Goal: Task Accomplishment & Management: Use online tool/utility

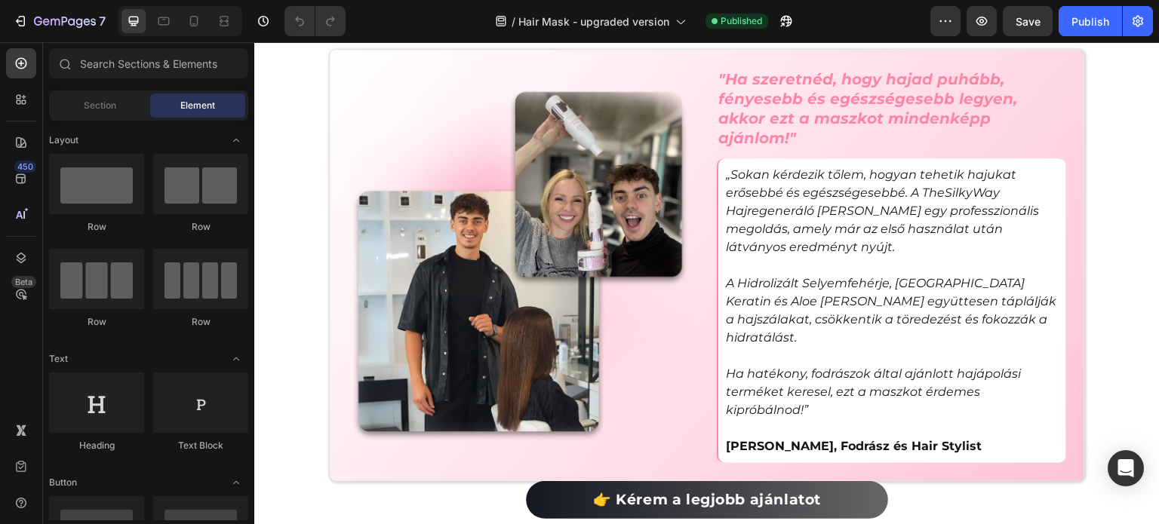
scroll to position [4603, 0]
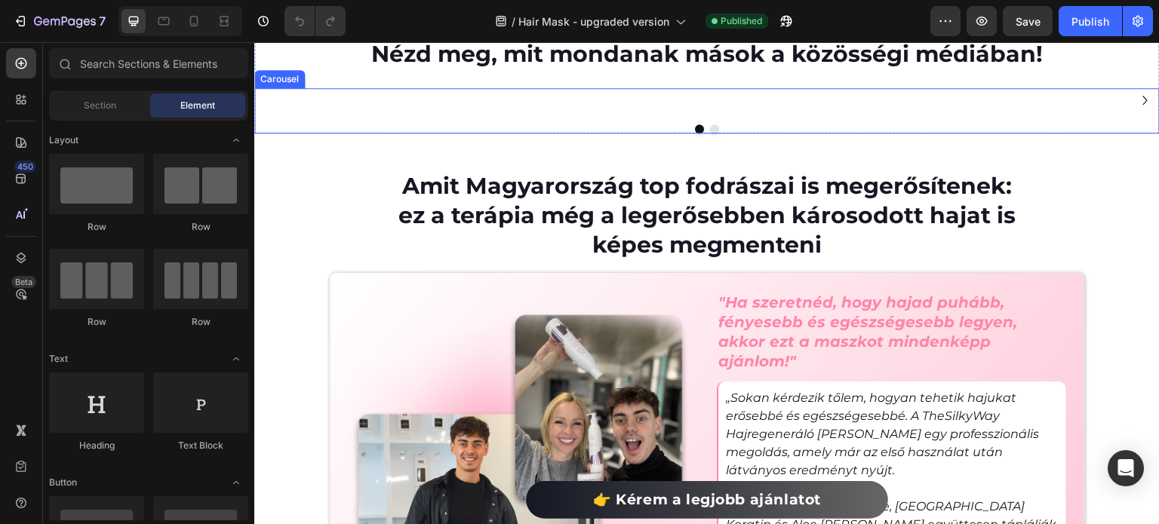
click at [1136, 109] on icon "Carousel Next Arrow" at bounding box center [1145, 100] width 18 height 18
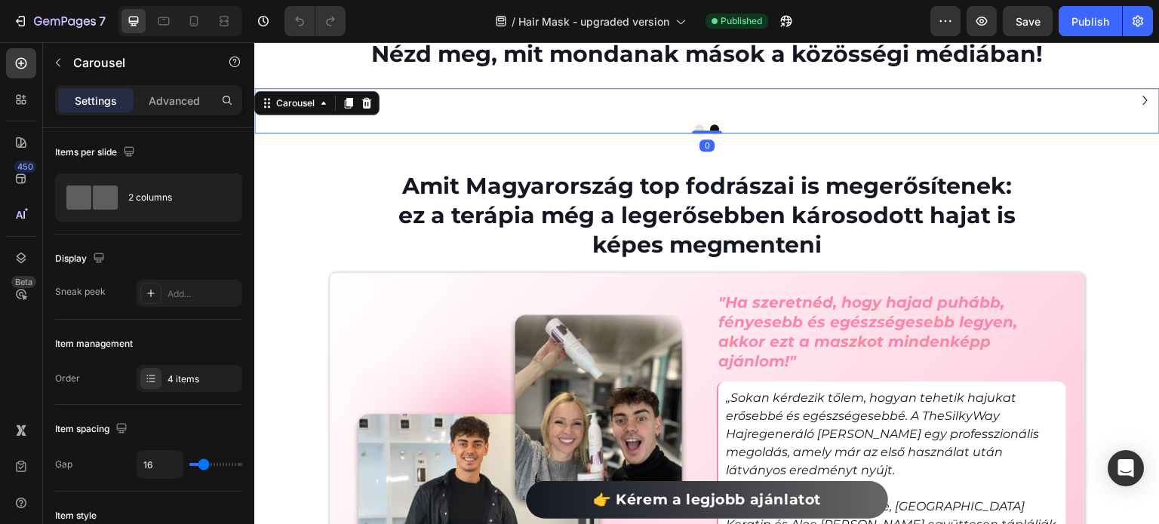
click at [1136, 109] on icon "Carousel Next Arrow" at bounding box center [1145, 100] width 18 height 18
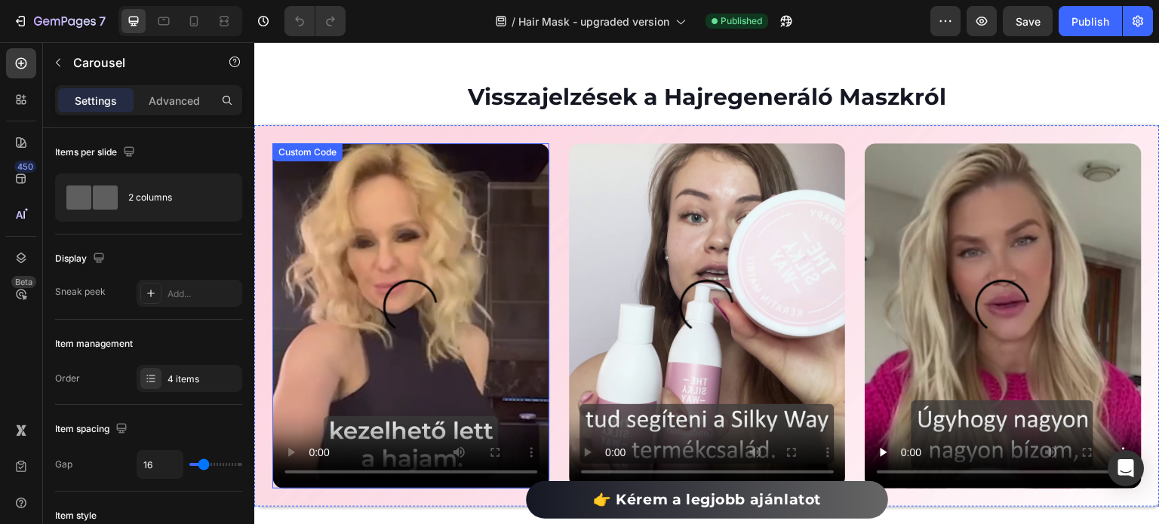
scroll to position [3534, 0]
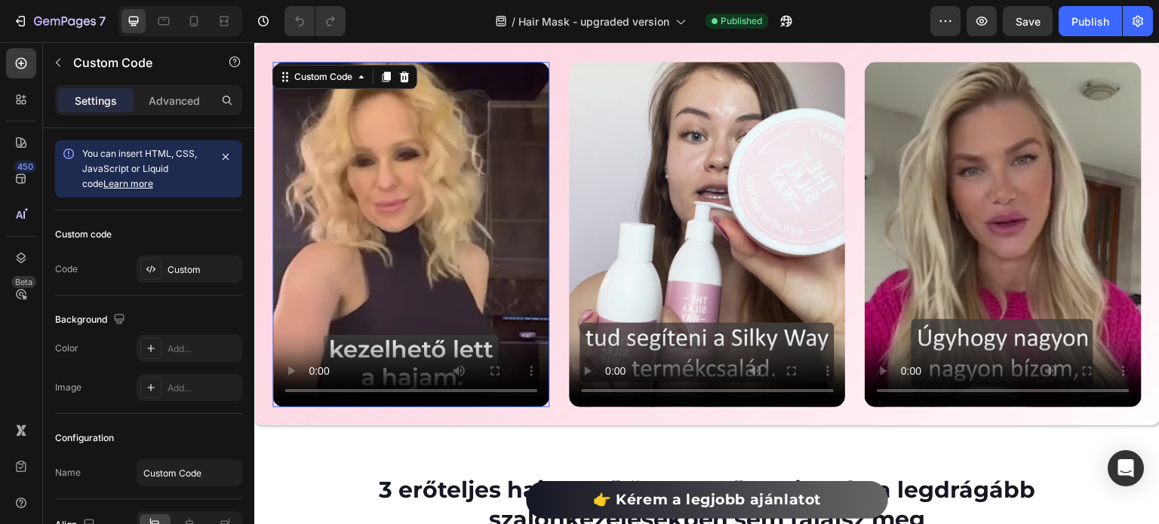
click at [401, 220] on video at bounding box center [410, 235] width 277 height 346
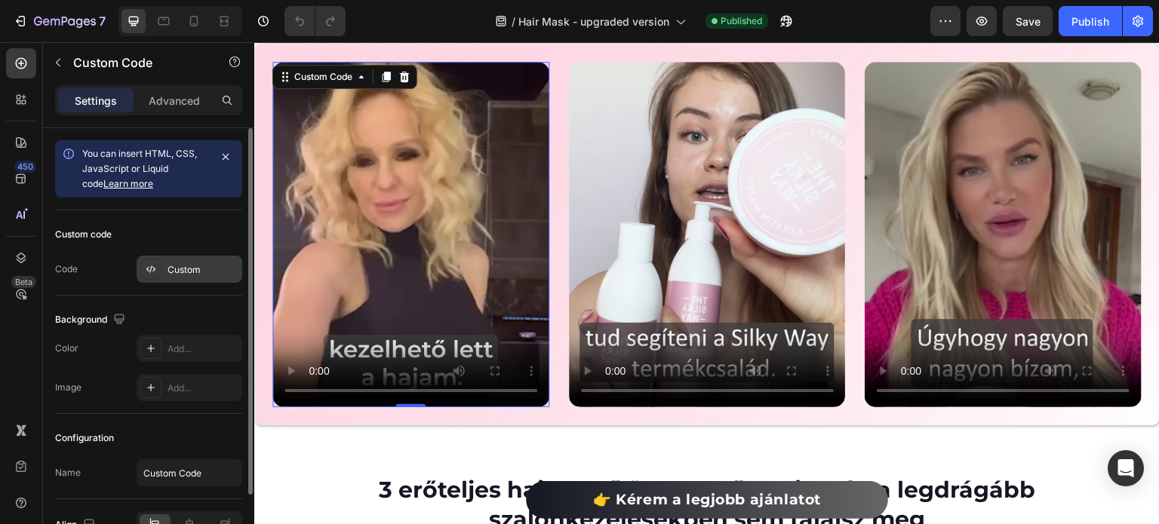
click at [202, 271] on div "Custom" at bounding box center [203, 270] width 71 height 14
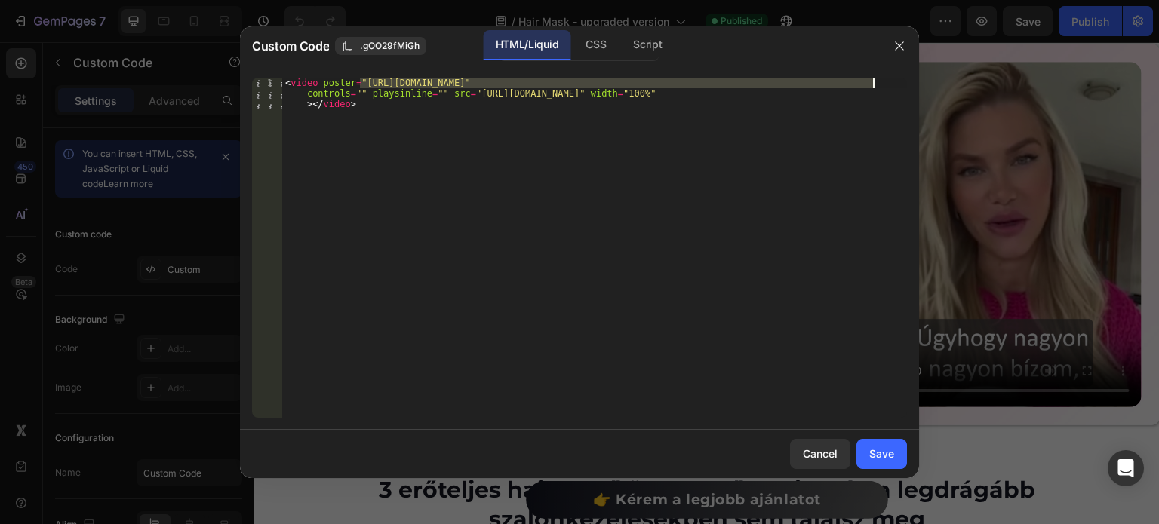
drag, startPoint x: 361, startPoint y: 81, endPoint x: 870, endPoint y: 82, distance: 509.3
click at [870, 82] on div "< video poster = "[URL][DOMAIN_NAME]" controls = "" playsinline = "" src = "[UR…" at bounding box center [594, 280] width 625 height 404
paste textarea "5-08-27-13h16m24s952.png?v=1756293836"
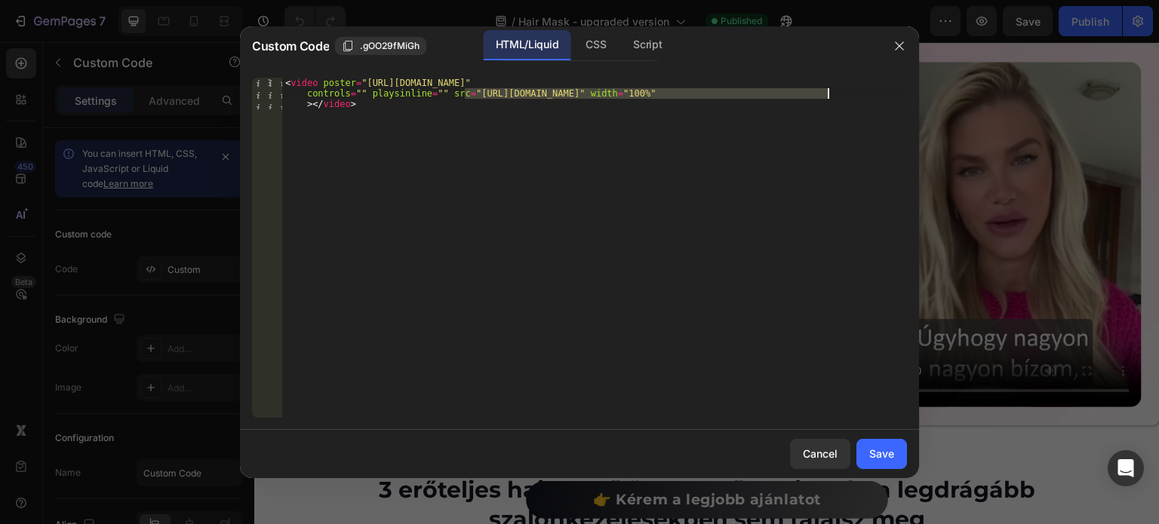
drag, startPoint x: 465, startPoint y: 93, endPoint x: 827, endPoint y: 95, distance: 362.2
click at [827, 95] on div "< video poster = "[URL][DOMAIN_NAME]" controls = "" playsinline = "" src = "[UR…" at bounding box center [594, 280] width 625 height 404
paste textarea "87126fb0bdbc47049948a6f719831d3e.mov"
type textarea "<video poster="[URL][DOMAIN_NAME]" controls="" playsinline="" src="[URL][DOMAIN…"
click at [875, 456] on div "Save" at bounding box center [881, 454] width 25 height 16
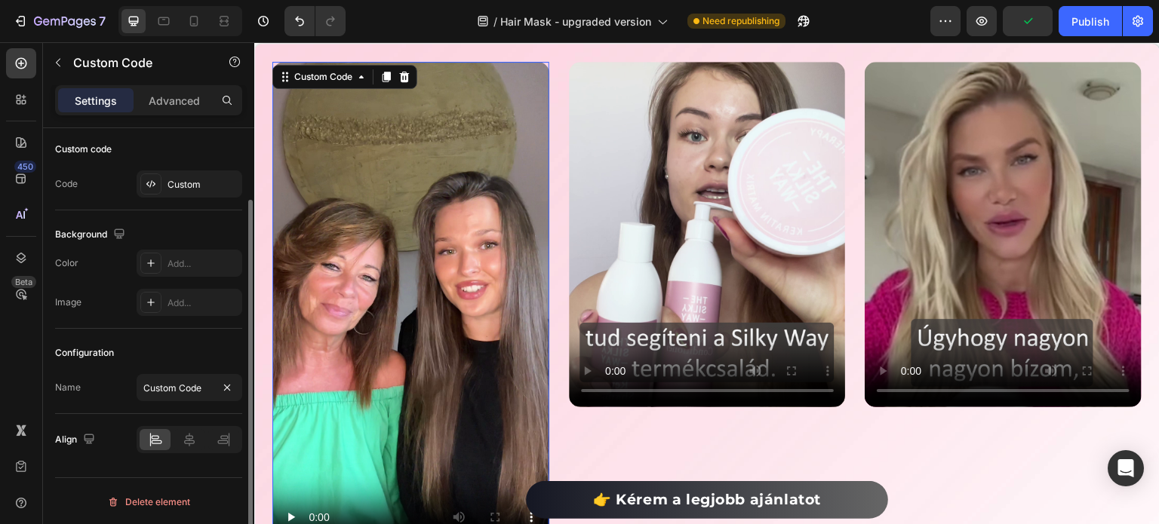
scroll to position [0, 0]
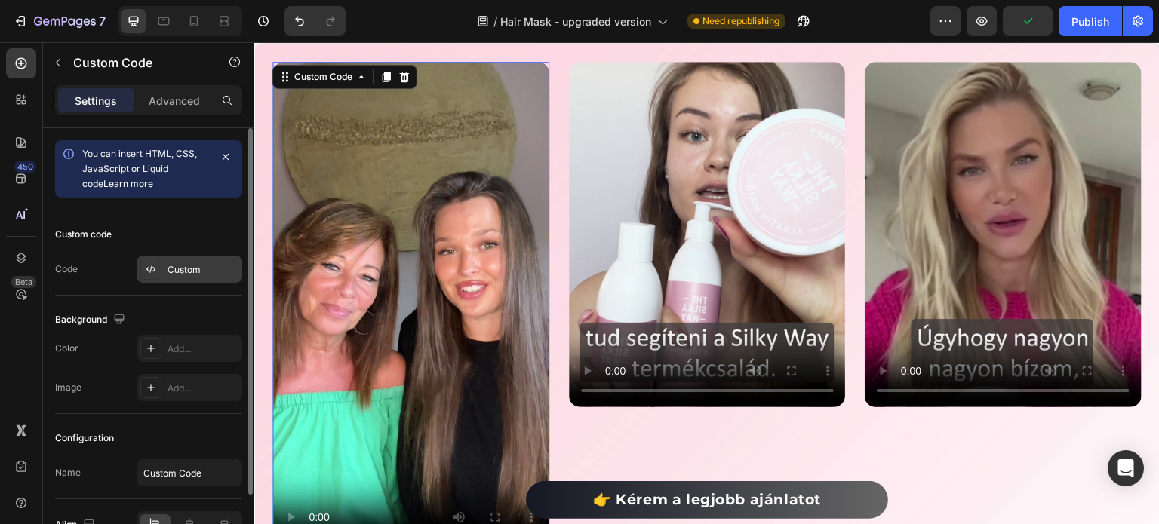
click at [178, 274] on div "Custom" at bounding box center [203, 270] width 71 height 14
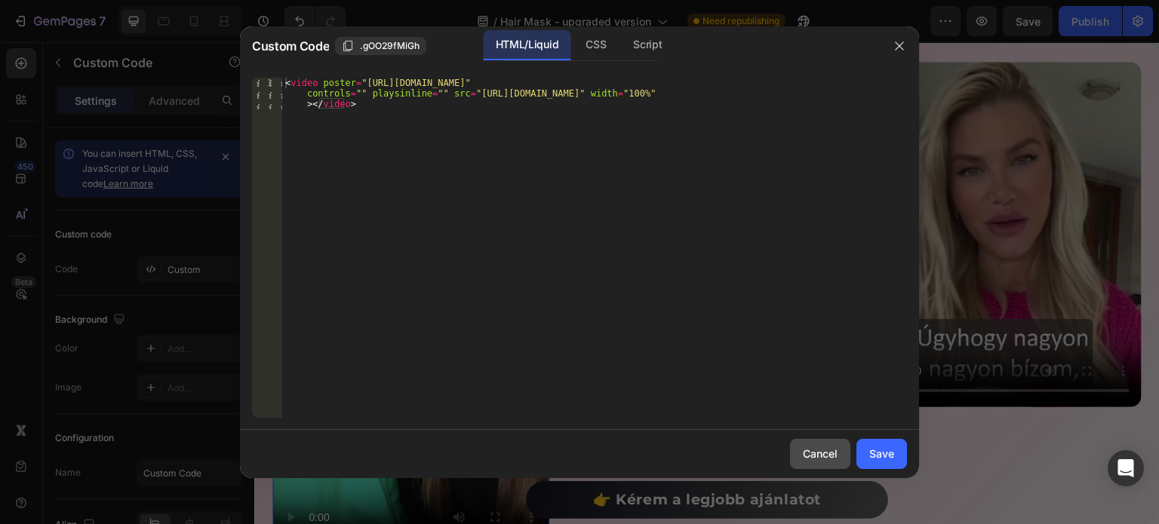
click at [805, 447] on div "Cancel" at bounding box center [820, 454] width 35 height 16
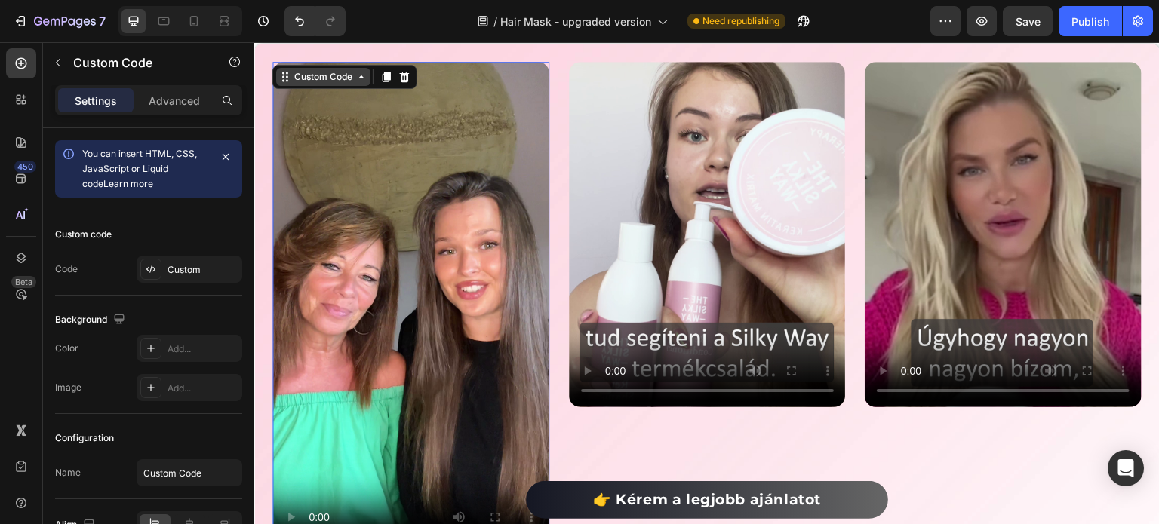
click at [332, 81] on div "Custom Code" at bounding box center [323, 77] width 64 height 14
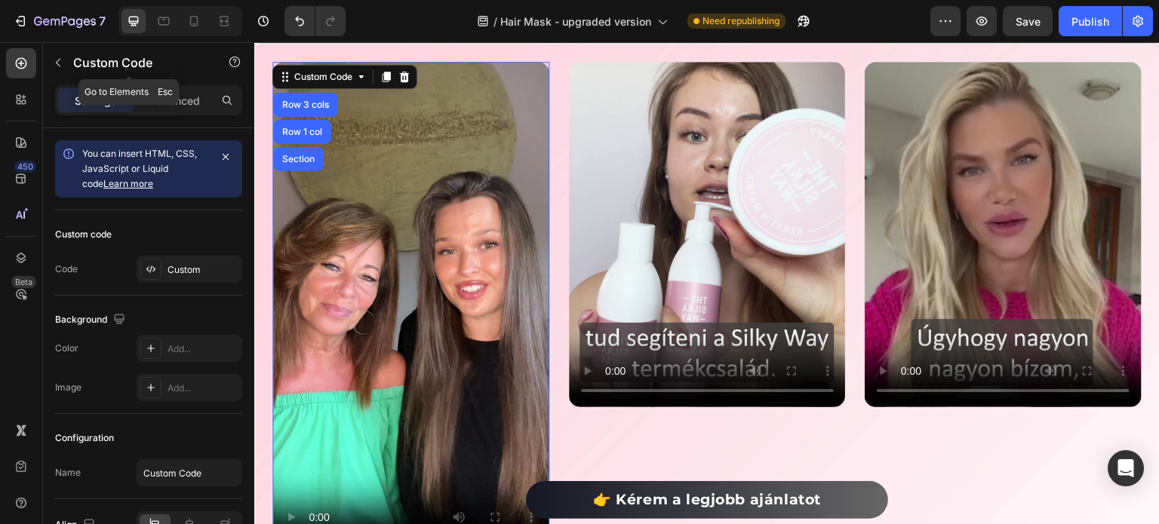
click at [148, 64] on p "Custom Code" at bounding box center [137, 63] width 128 height 18
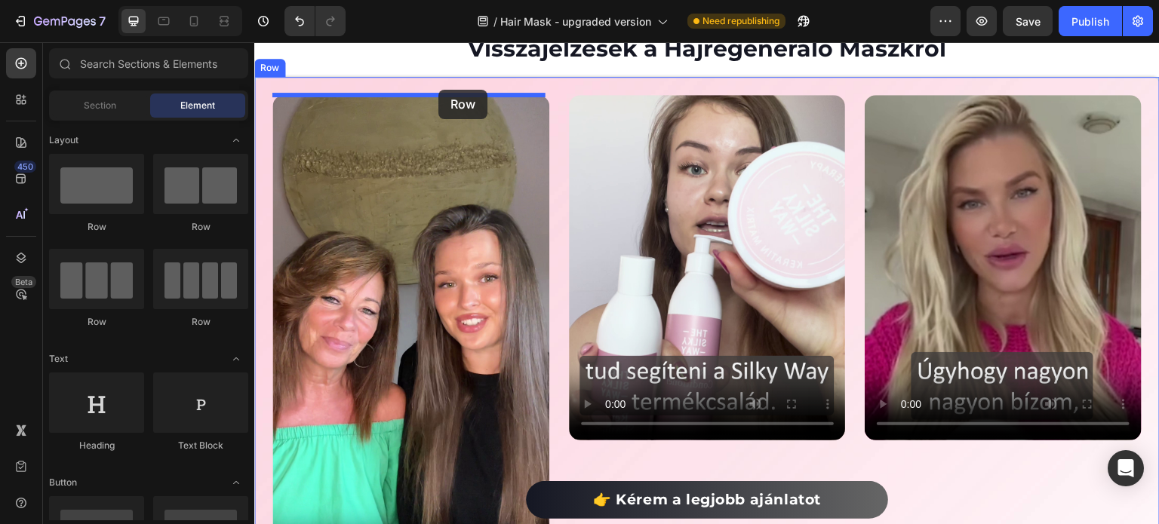
drag, startPoint x: 367, startPoint y: 240, endPoint x: 438, endPoint y: 90, distance: 166.1
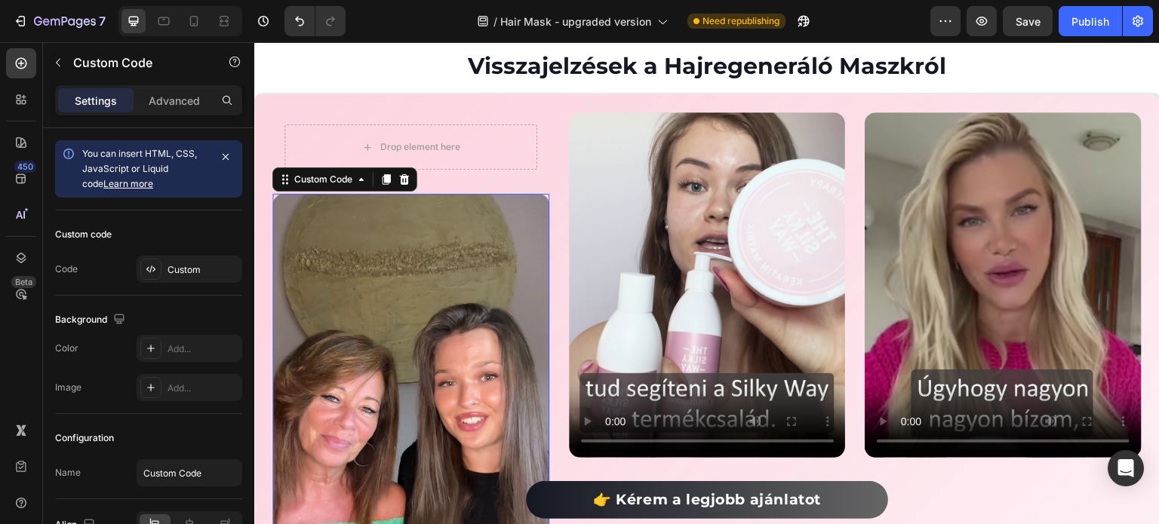
click at [333, 204] on video at bounding box center [410, 440] width 277 height 492
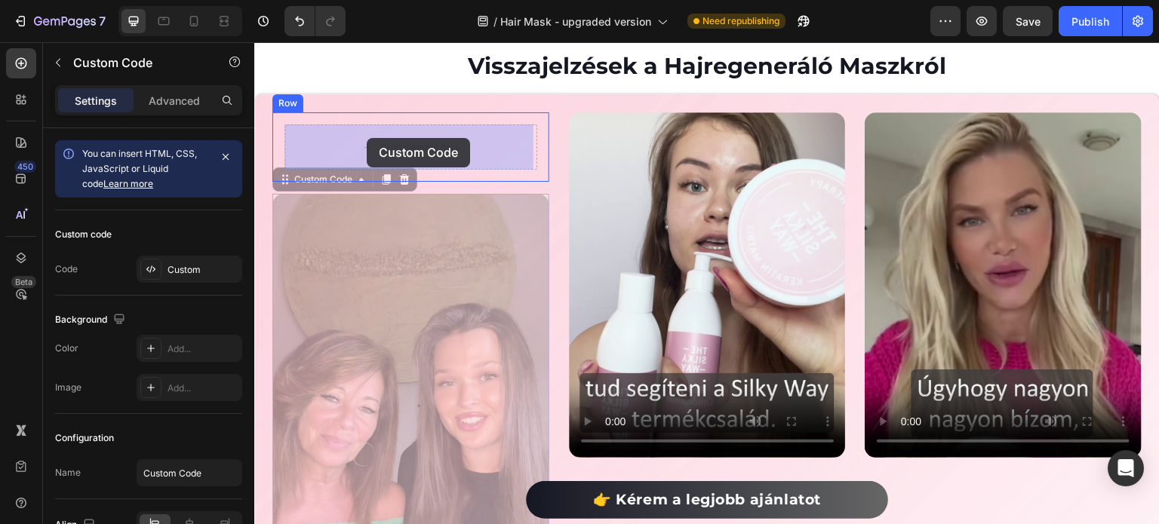
drag, startPoint x: 323, startPoint y: 180, endPoint x: 367, endPoint y: 138, distance: 60.8
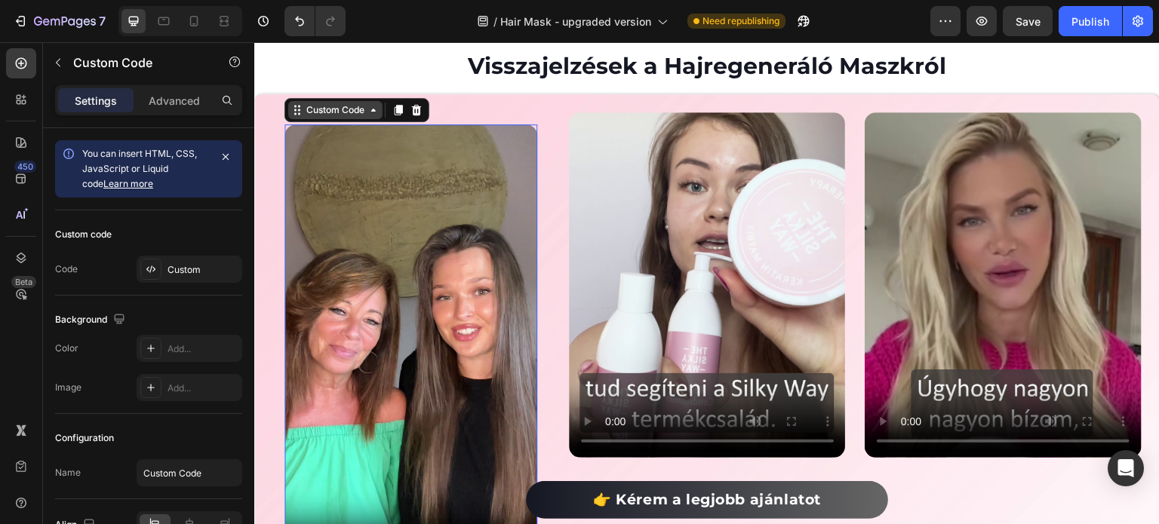
click at [347, 111] on div "Custom Code" at bounding box center [335, 110] width 64 height 14
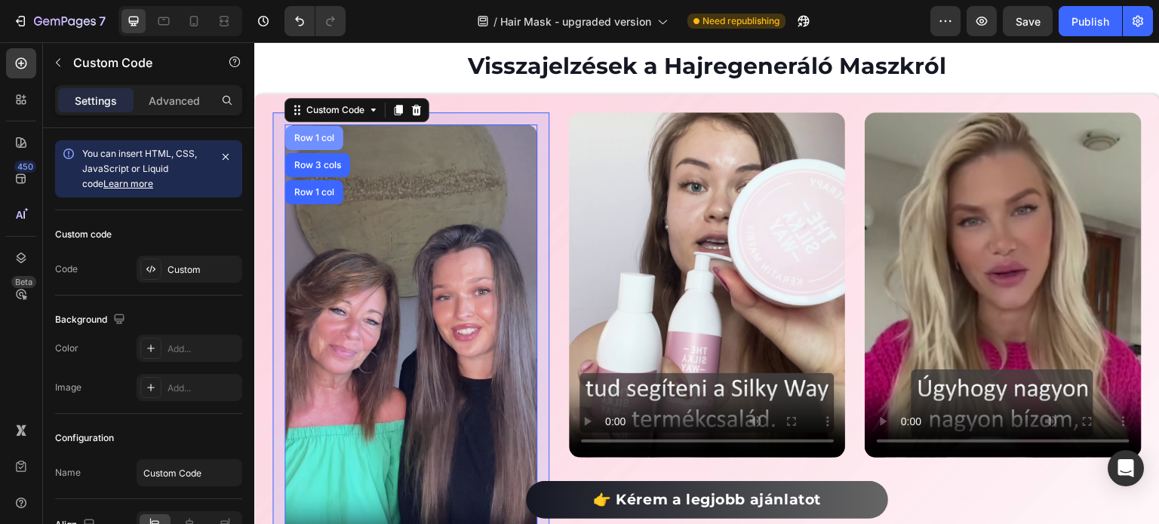
click at [327, 134] on div "Row 1 col" at bounding box center [314, 138] width 46 height 9
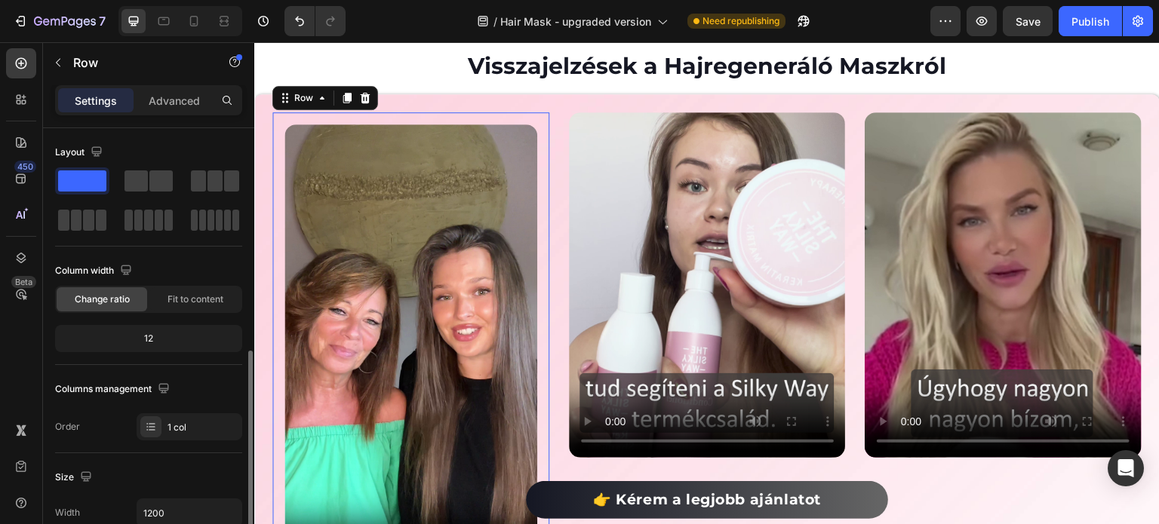
scroll to position [226, 0]
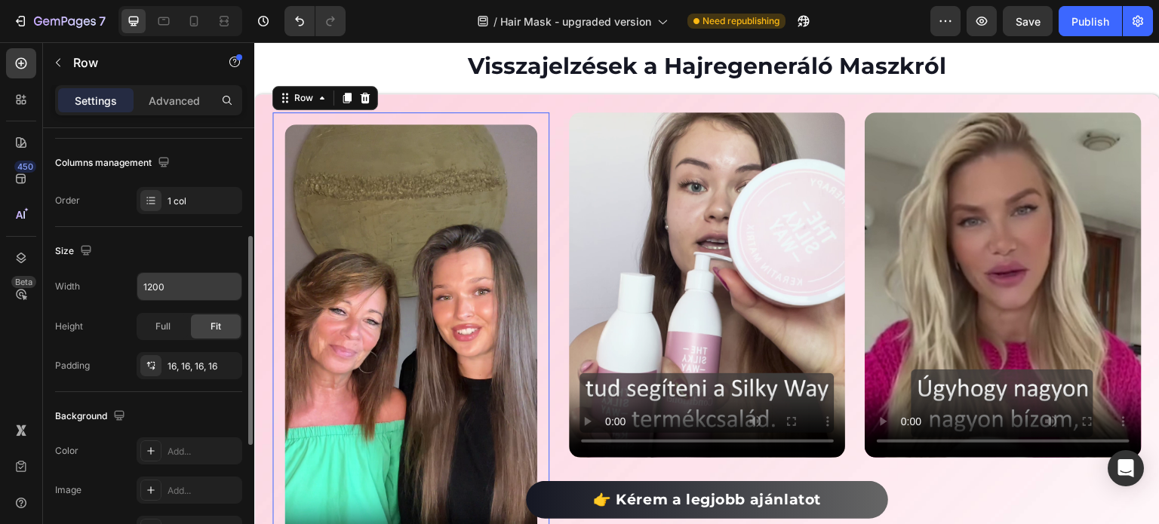
click at [170, 277] on input "1200" at bounding box center [189, 286] width 104 height 27
click at [238, 286] on button "button" at bounding box center [227, 286] width 27 height 27
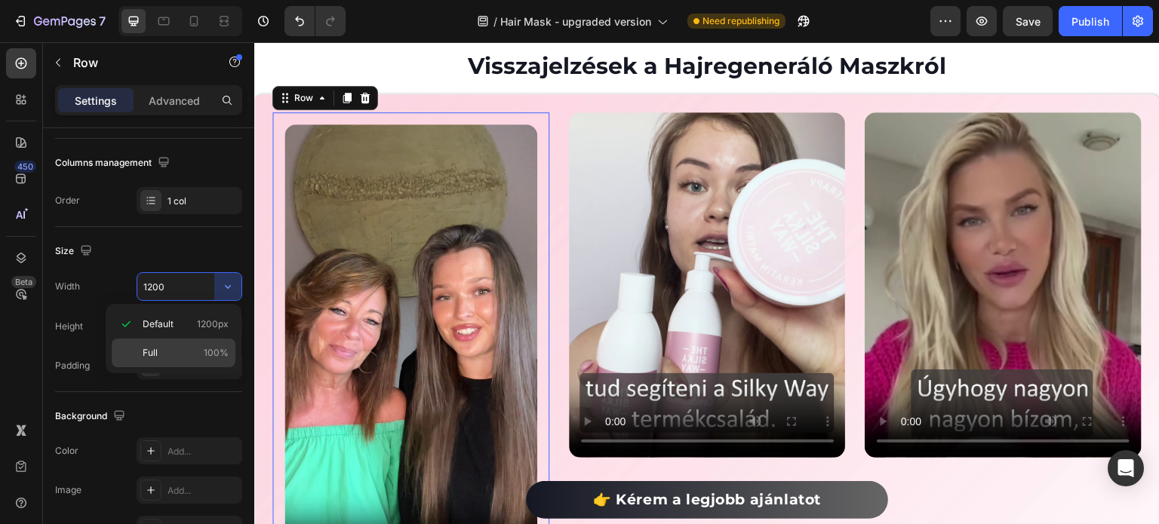
click at [181, 352] on p "Full 100%" at bounding box center [186, 353] width 86 height 14
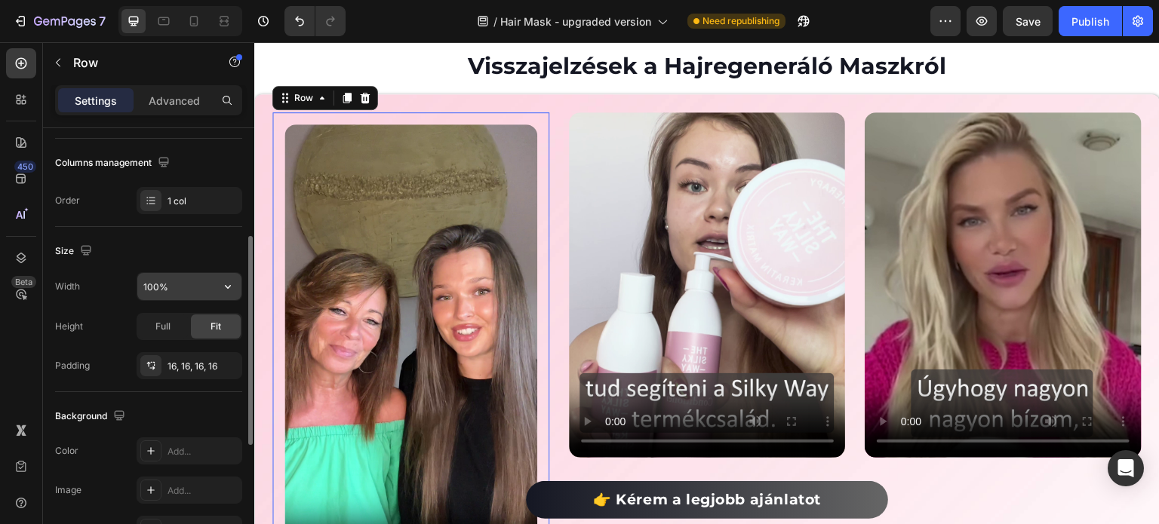
click at [177, 287] on input "100%" at bounding box center [189, 286] width 104 height 27
type input "80%"
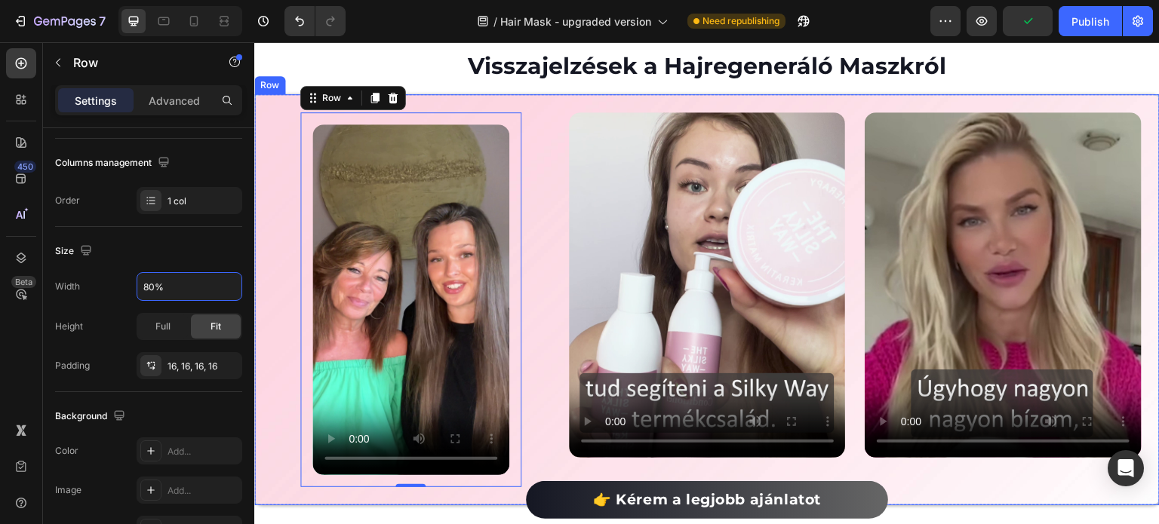
click at [534, 201] on div "Custom Code Row 0" at bounding box center [410, 299] width 277 height 375
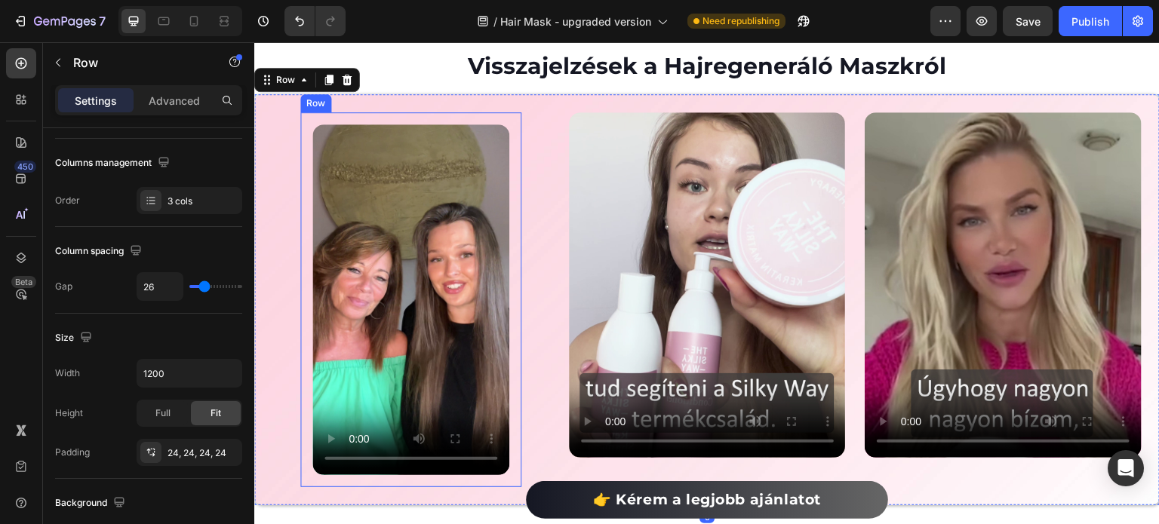
click at [383, 114] on div "Custom Code Row" at bounding box center [410, 299] width 221 height 375
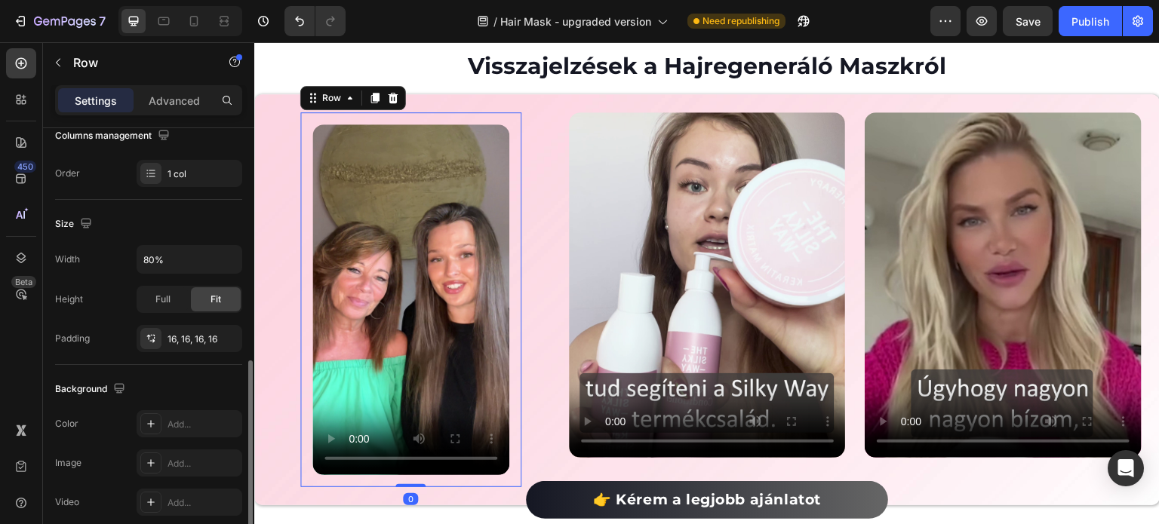
scroll to position [178, 0]
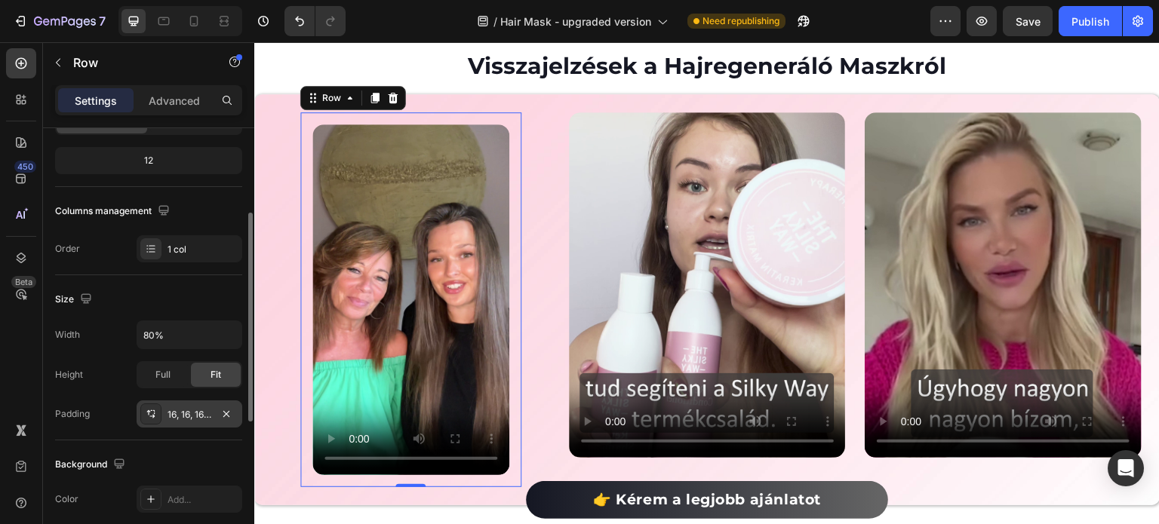
click at [175, 410] on div "16, 16, 16, 16" at bounding box center [190, 415] width 44 height 14
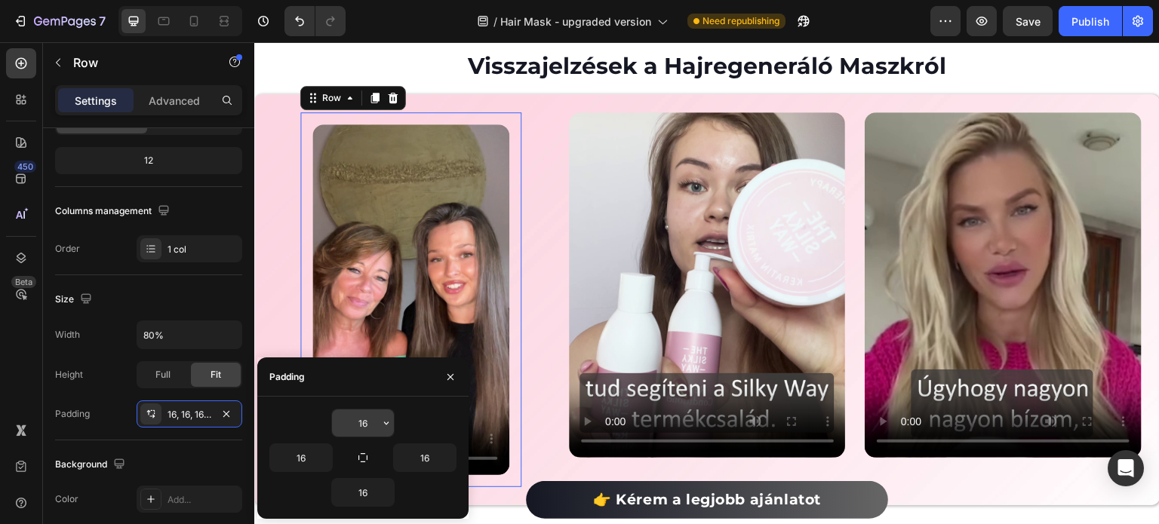
click at [361, 424] on input "16" at bounding box center [363, 423] width 62 height 27
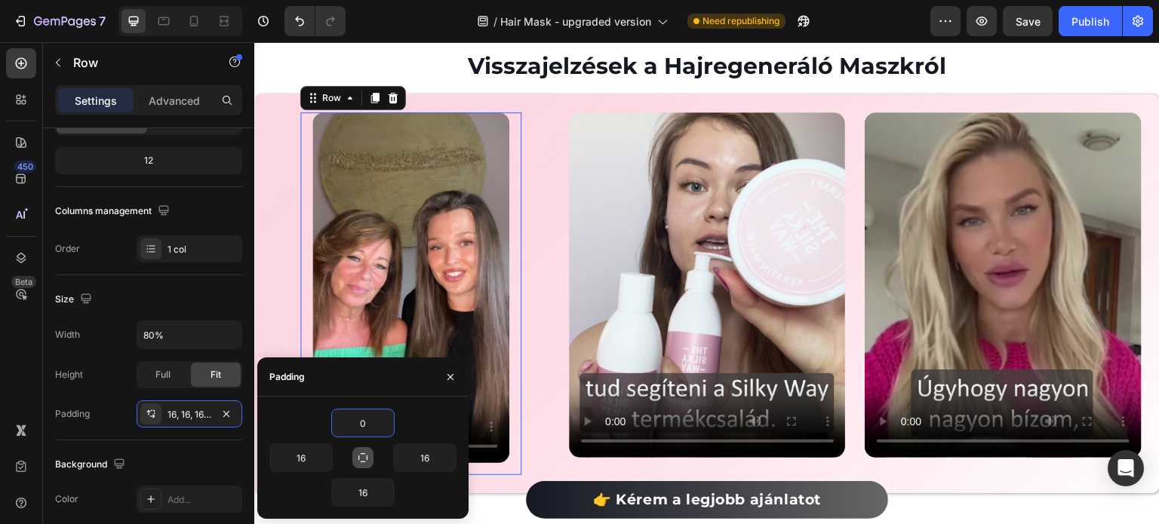
type input "0"
click at [365, 465] on button "button" at bounding box center [362, 457] width 21 height 21
type input "0"
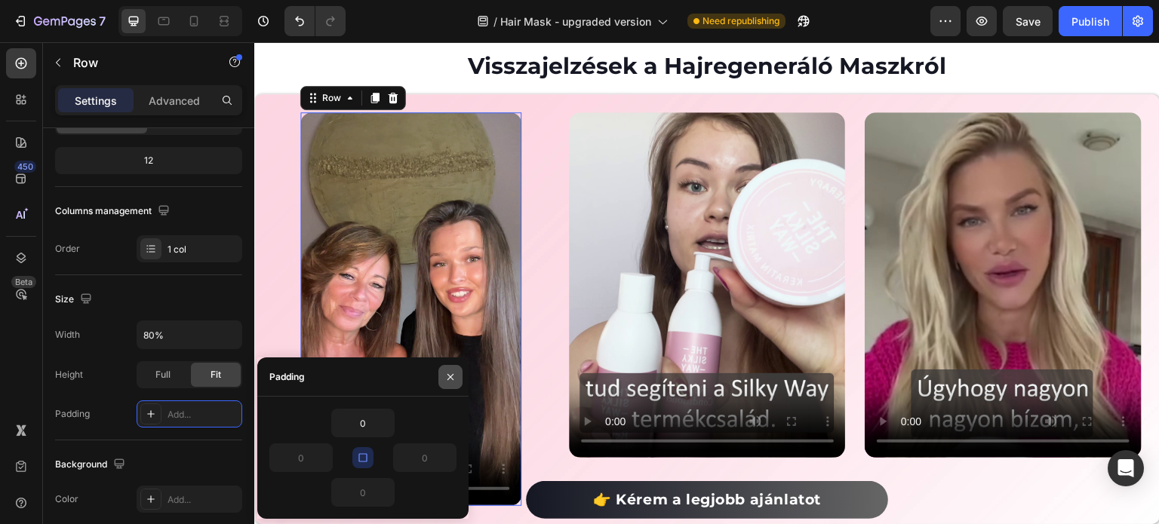
click at [445, 379] on icon "button" at bounding box center [450, 377] width 12 height 12
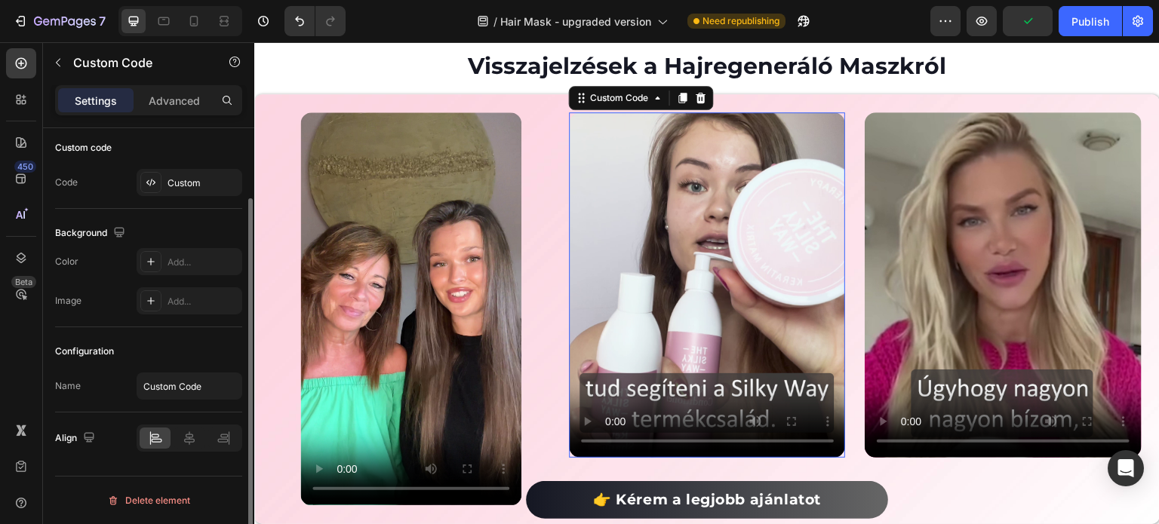
click at [632, 131] on video at bounding box center [707, 285] width 277 height 346
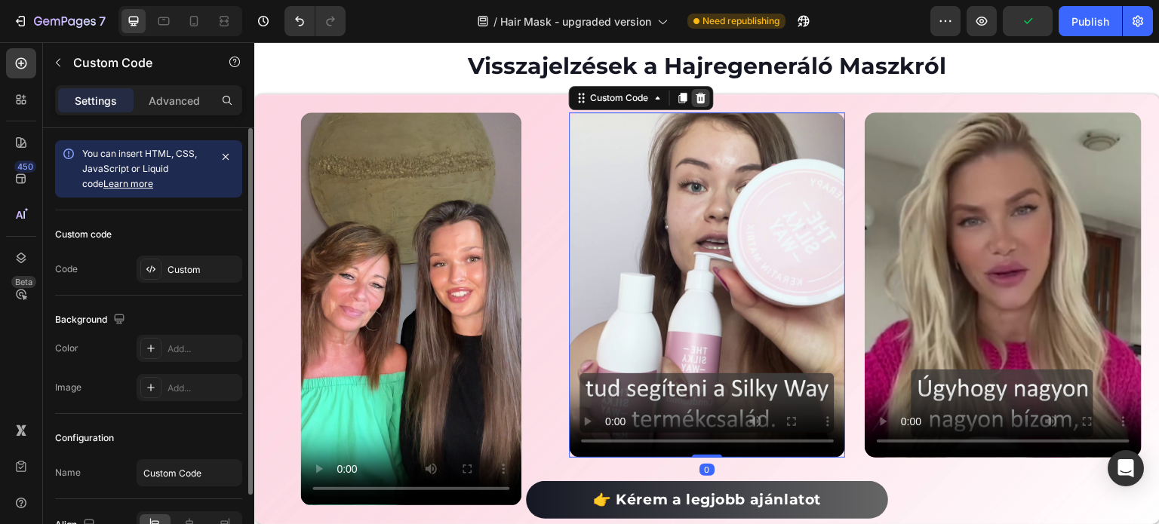
click at [696, 98] on icon at bounding box center [701, 98] width 10 height 11
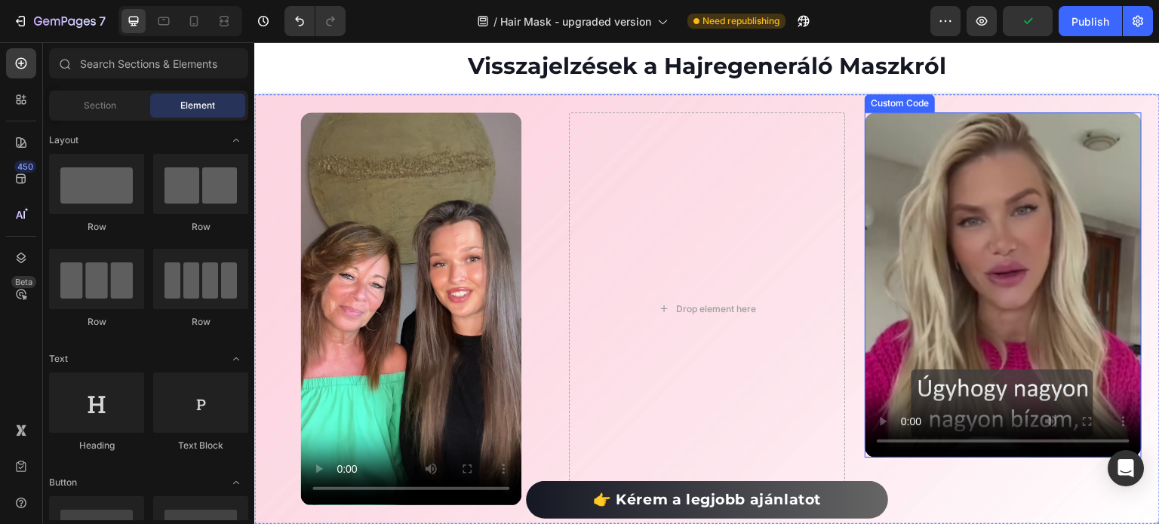
click at [977, 161] on video at bounding box center [1003, 285] width 277 height 346
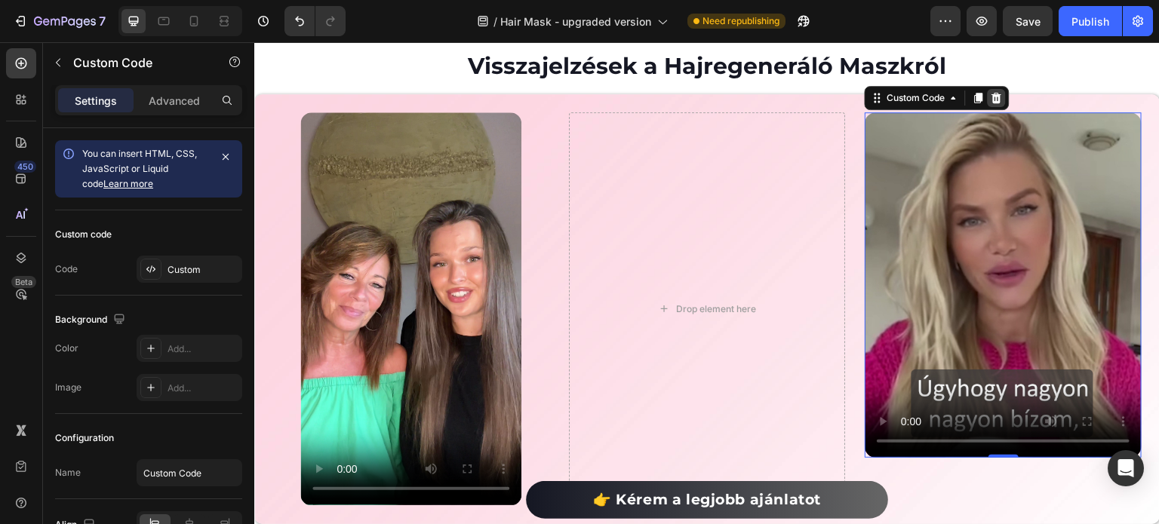
click at [991, 99] on icon at bounding box center [997, 98] width 12 height 12
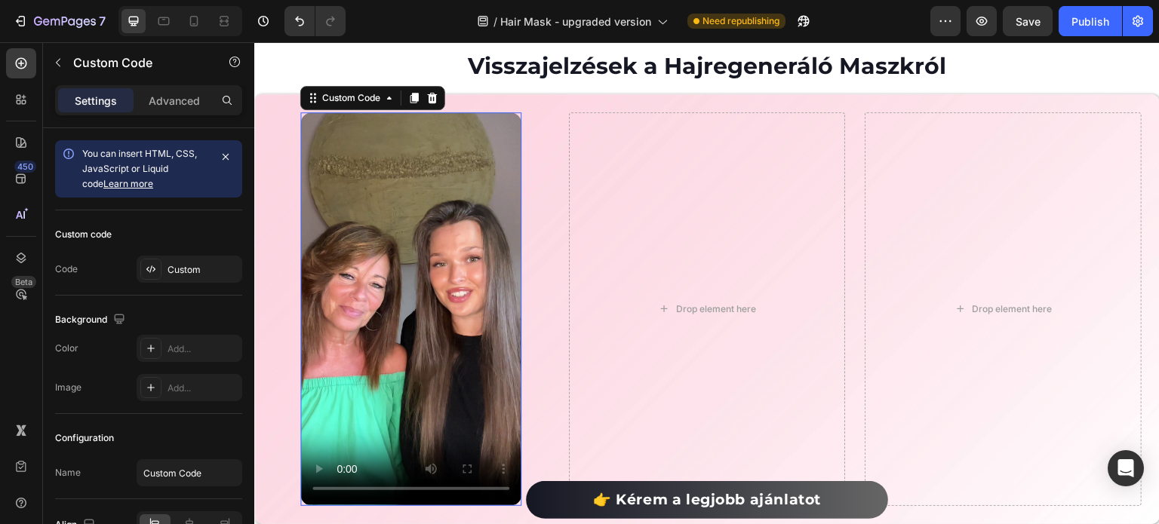
click at [383, 156] on video at bounding box center [410, 308] width 221 height 393
click at [408, 103] on div at bounding box center [414, 98] width 18 height 18
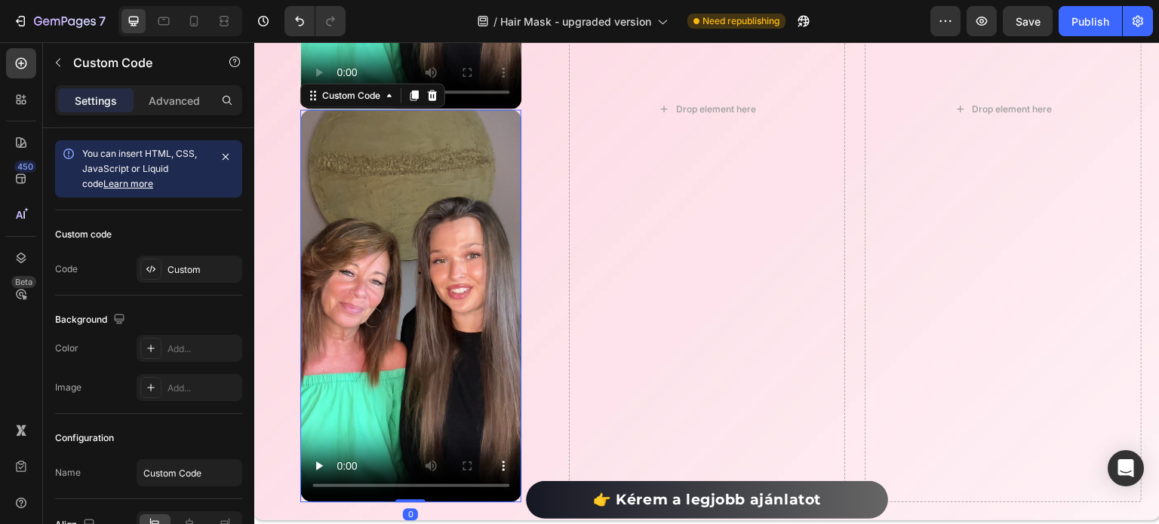
scroll to position [3889, 0]
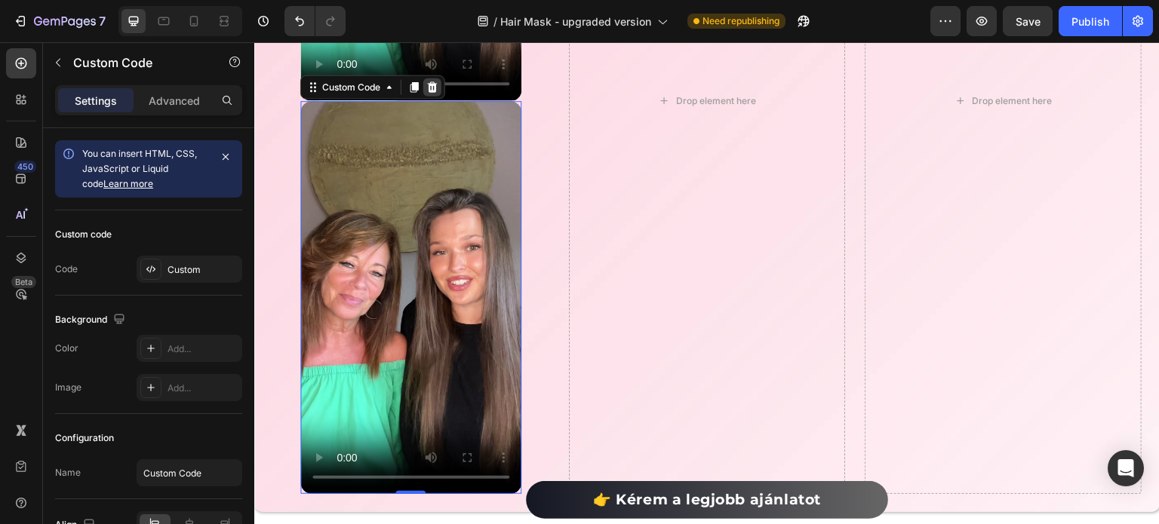
click at [426, 84] on div at bounding box center [432, 87] width 18 height 18
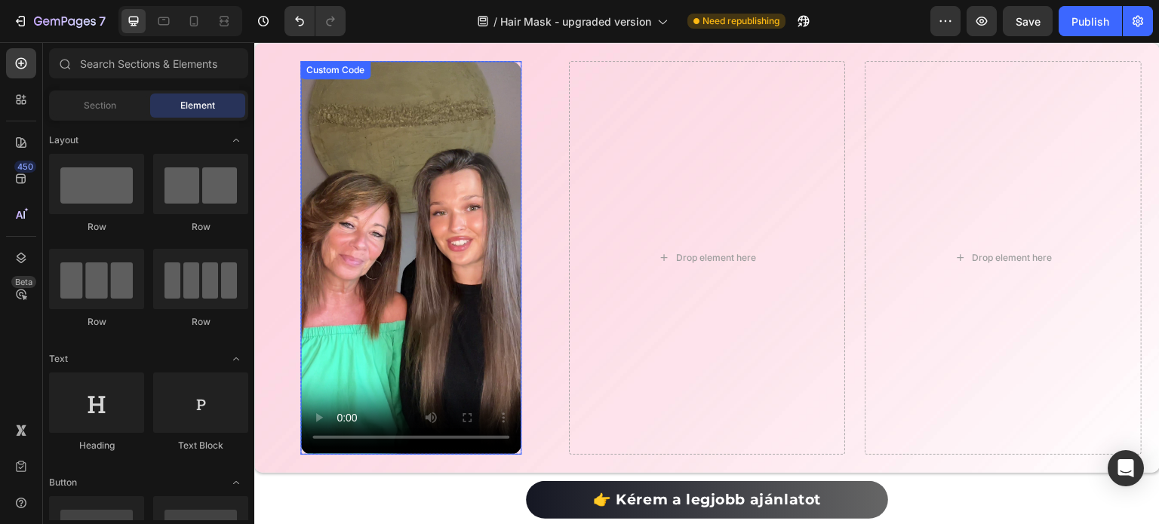
scroll to position [3512, 0]
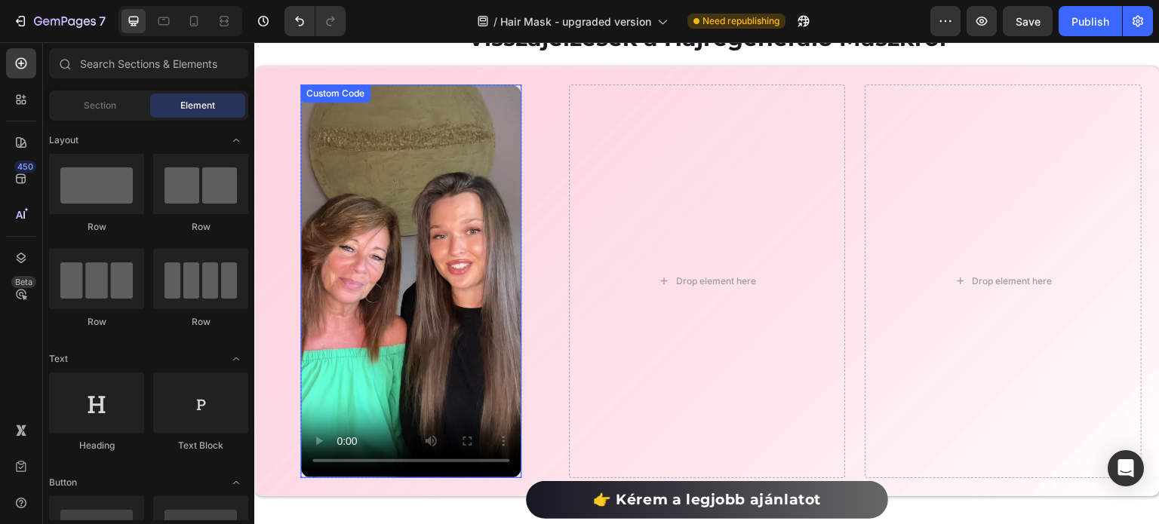
click at [335, 92] on div "Custom Code" at bounding box center [335, 94] width 64 height 14
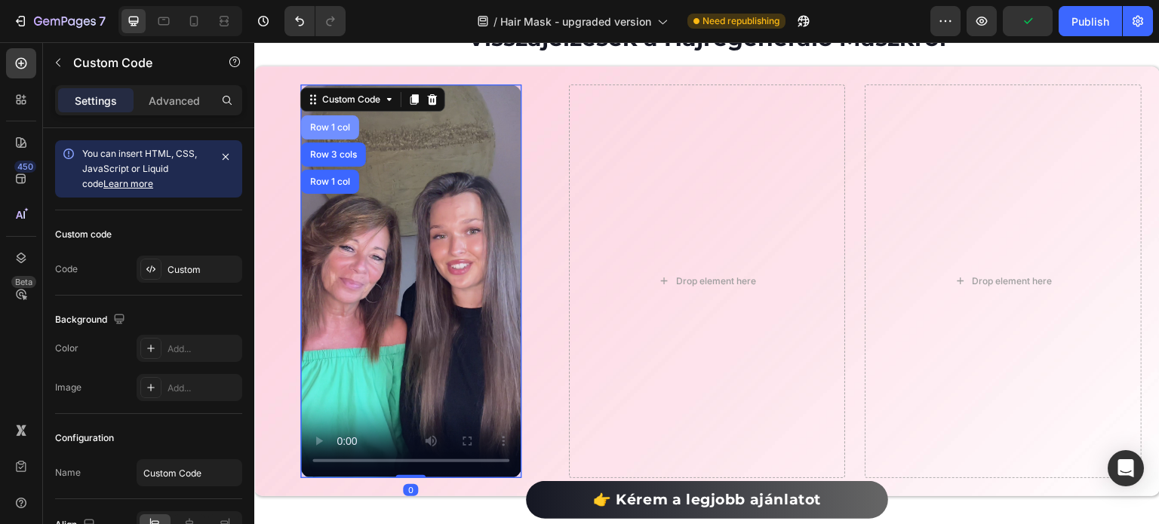
click at [337, 132] on div "Row 1 col" at bounding box center [330, 127] width 58 height 24
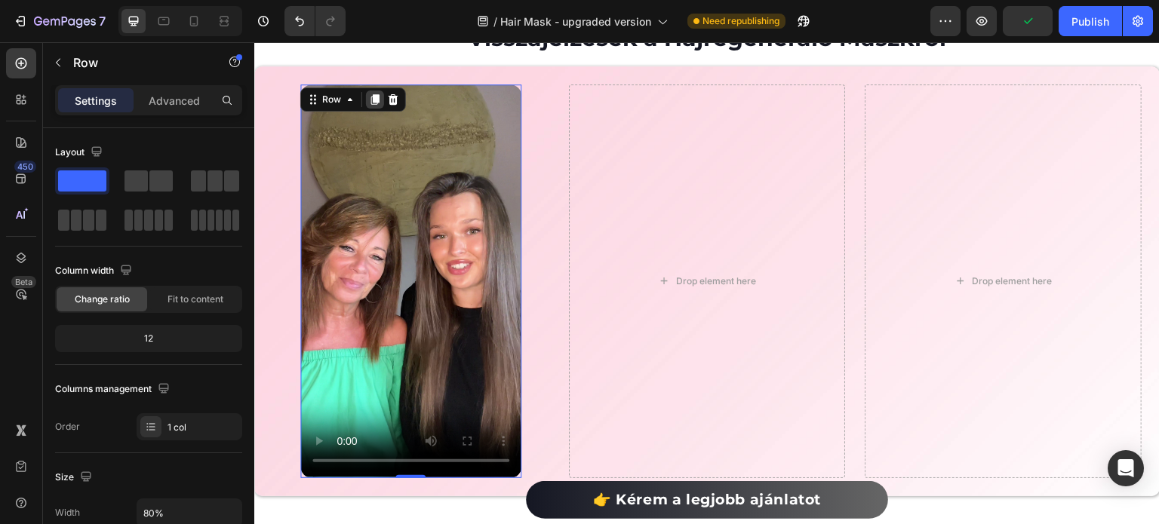
click at [374, 103] on icon at bounding box center [375, 100] width 12 height 12
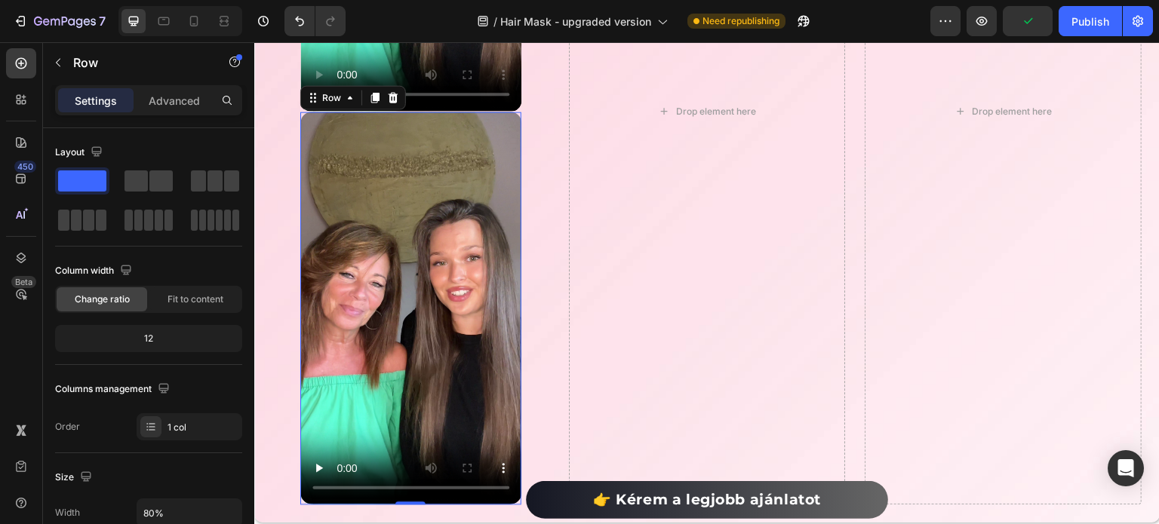
scroll to position [3889, 0]
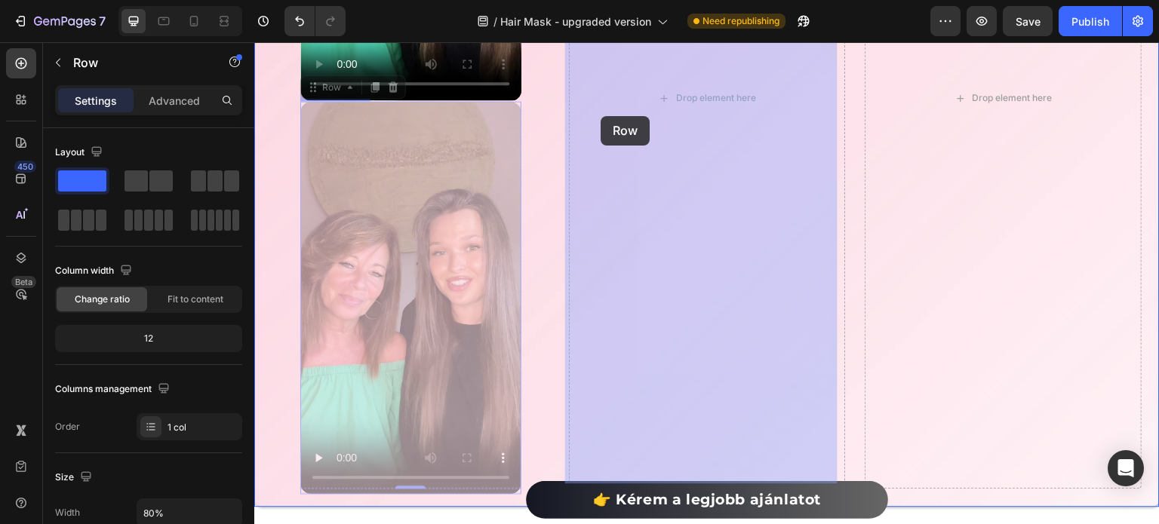
drag, startPoint x: 324, startPoint y: 84, endPoint x: 598, endPoint y: 116, distance: 275.8
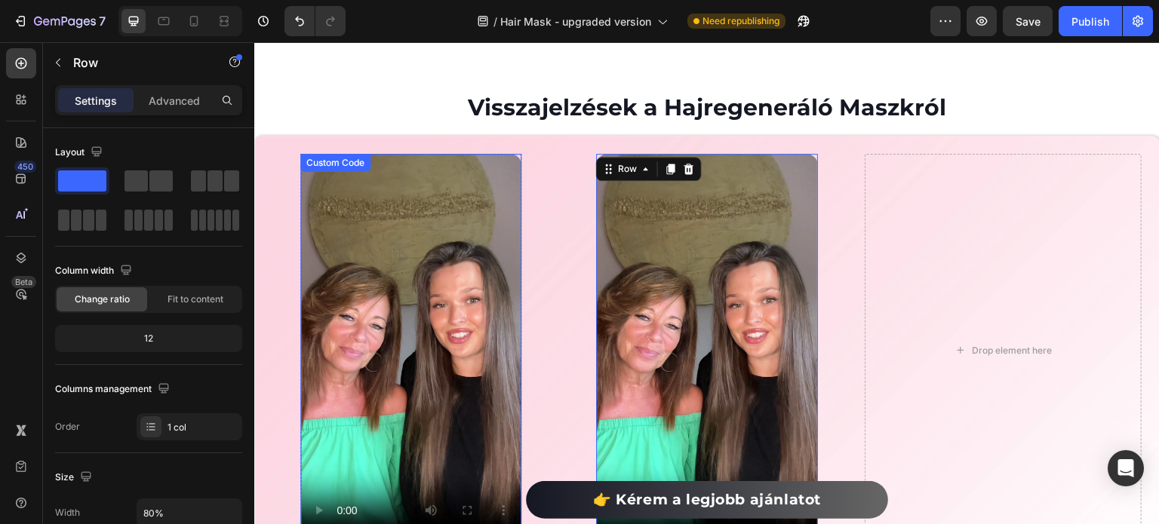
scroll to position [3404, 0]
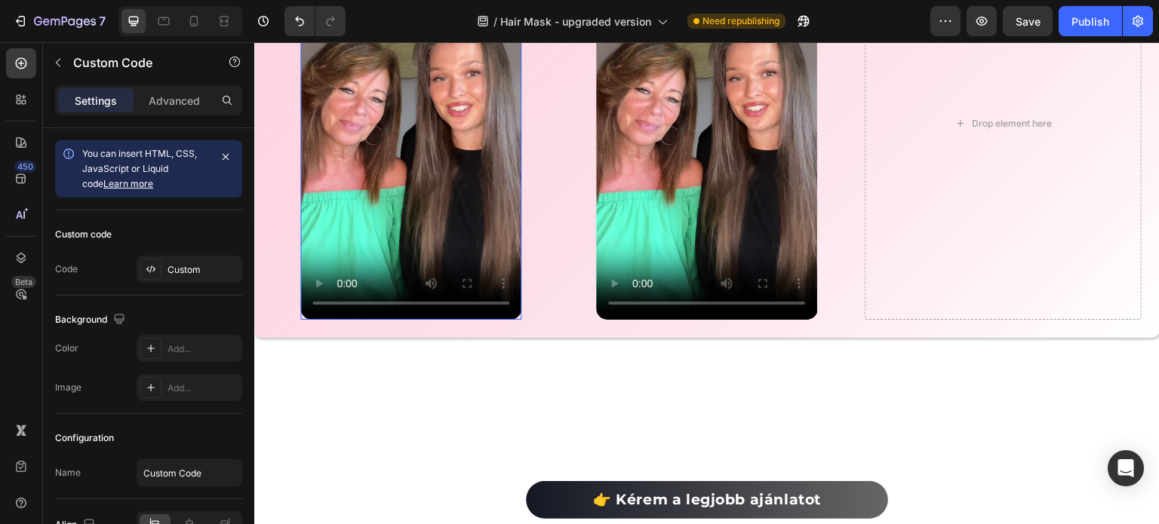
click at [429, 251] on video at bounding box center [410, 123] width 221 height 393
click at [414, 320] on video at bounding box center [410, 123] width 221 height 393
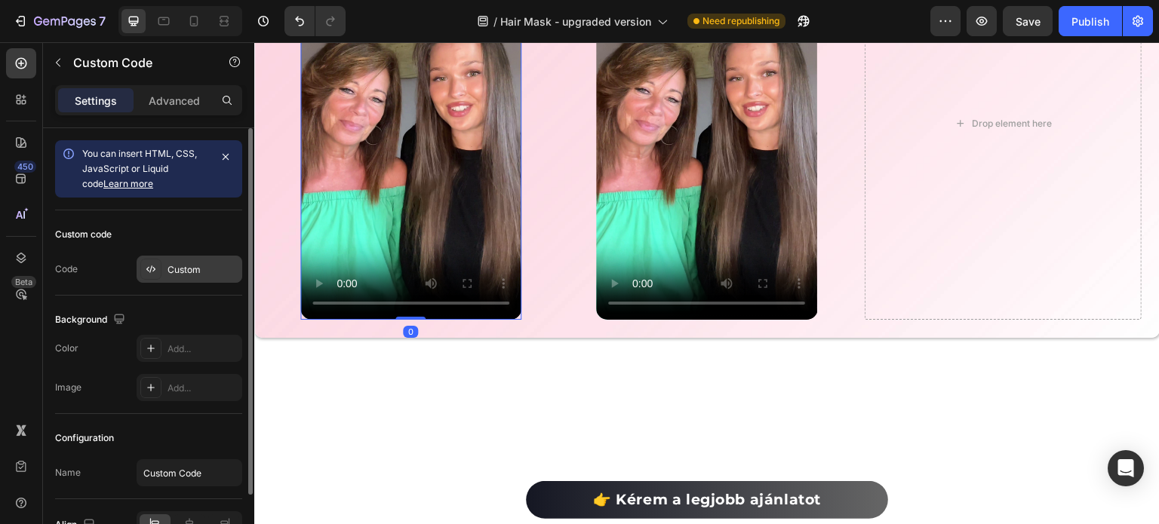
click at [182, 272] on div "Custom" at bounding box center [203, 270] width 71 height 14
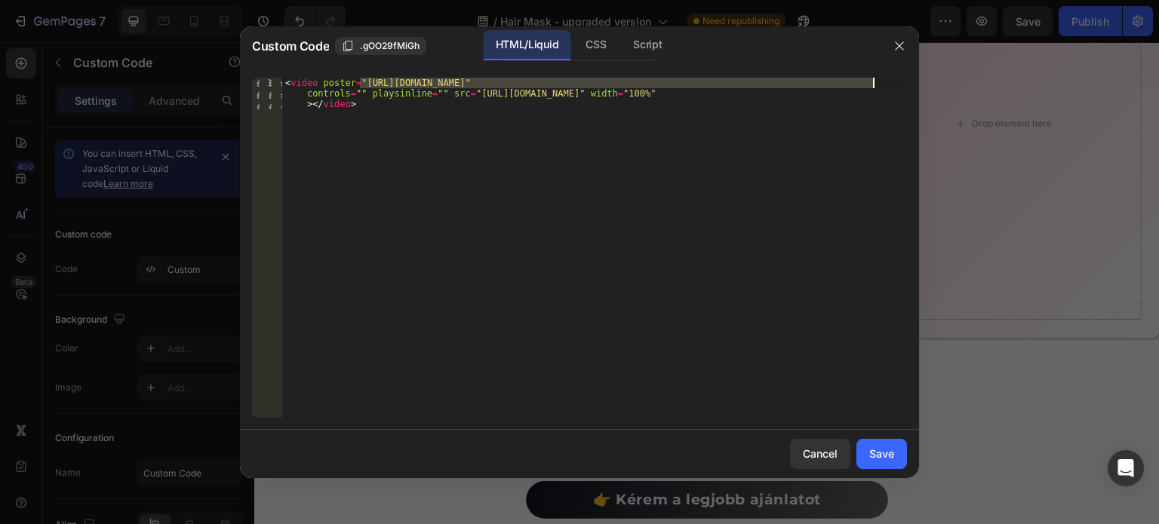
drag, startPoint x: 360, startPoint y: 81, endPoint x: 869, endPoint y: 85, distance: 509.3
click at [869, 84] on div "< video poster = "[URL][DOMAIN_NAME]" controls = "" playsinline = "" src = "[UR…" at bounding box center [594, 280] width 625 height 404
paste textarea "22m31s219.png?v=1756293841"
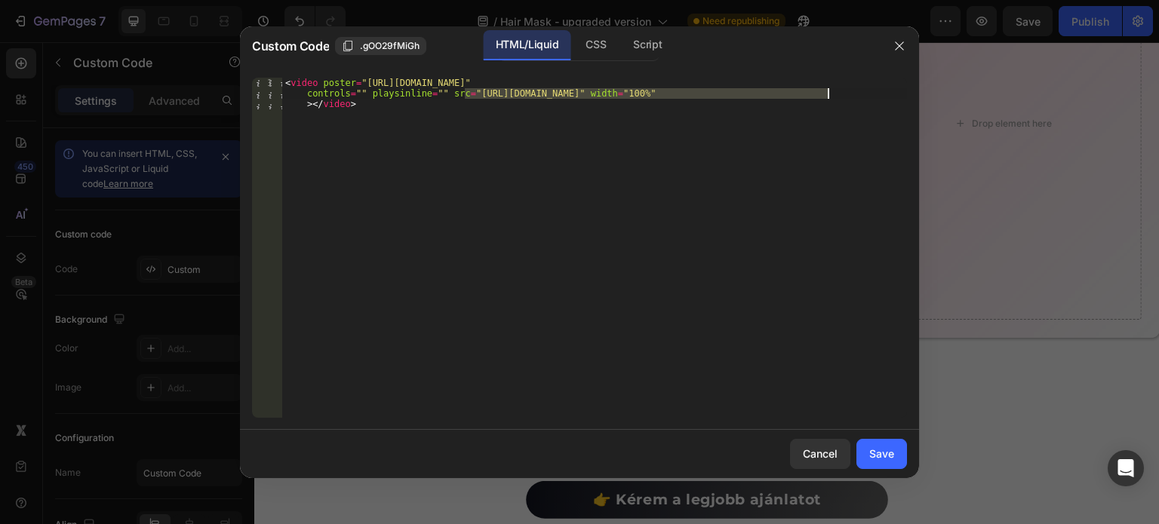
drag, startPoint x: 466, startPoint y: 93, endPoint x: 830, endPoint y: 94, distance: 364.4
click at [830, 94] on div "< video poster = "[URL][DOMAIN_NAME]" controls = "" playsinline = "" src = "[UR…" at bounding box center [594, 280] width 625 height 404
paste textarea "79e5d1db9c914fc2a2bed5525a07bd0c.mp4"
type textarea "<video poster="[URL][DOMAIN_NAME]" controls="" playsinline="" src="[URL][DOMAIN…"
click at [868, 452] on button "Save" at bounding box center [881, 454] width 51 height 30
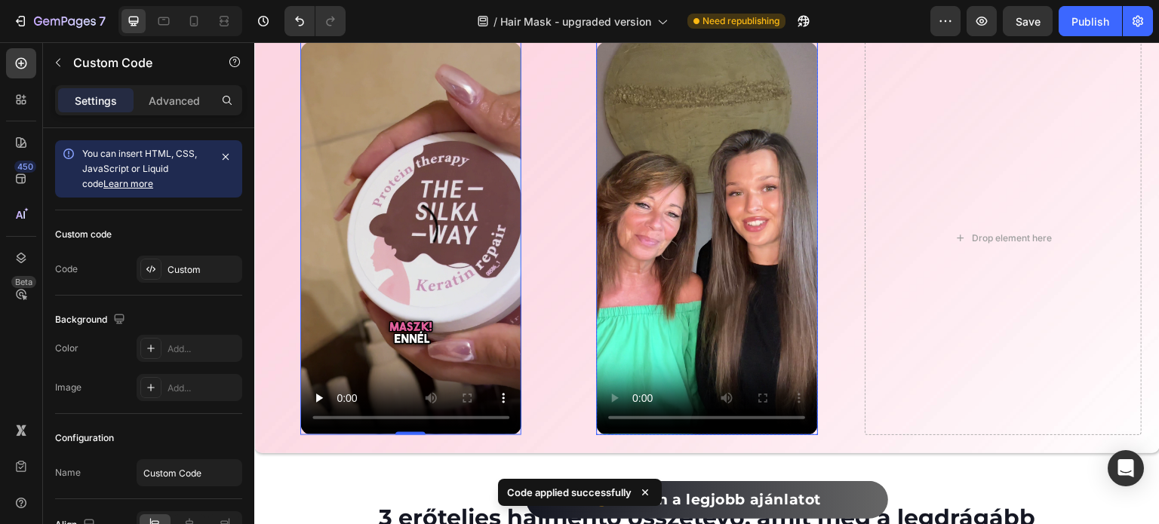
scroll to position [3479, 0]
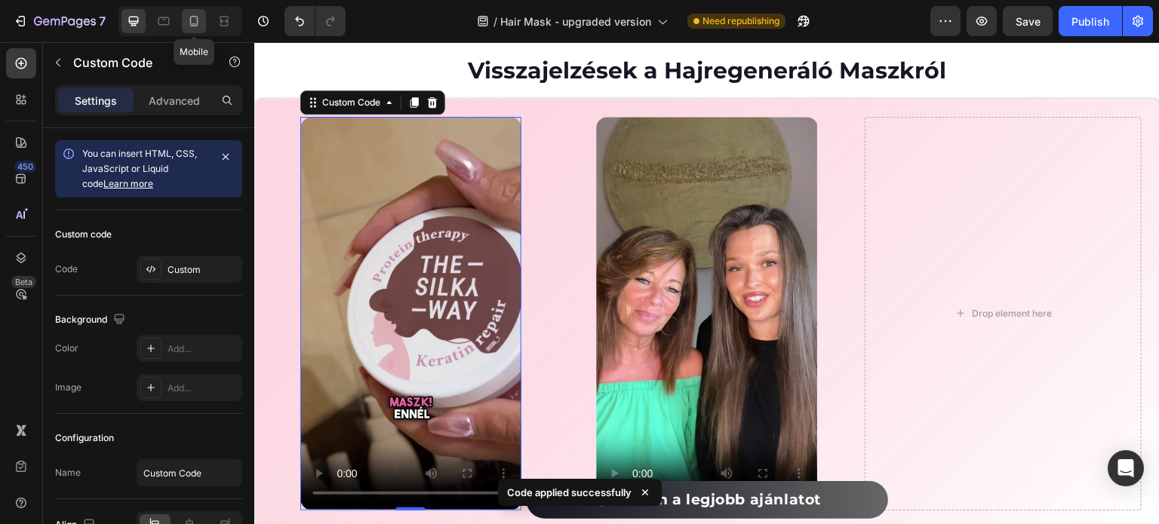
click at [198, 25] on icon at bounding box center [193, 21] width 15 height 15
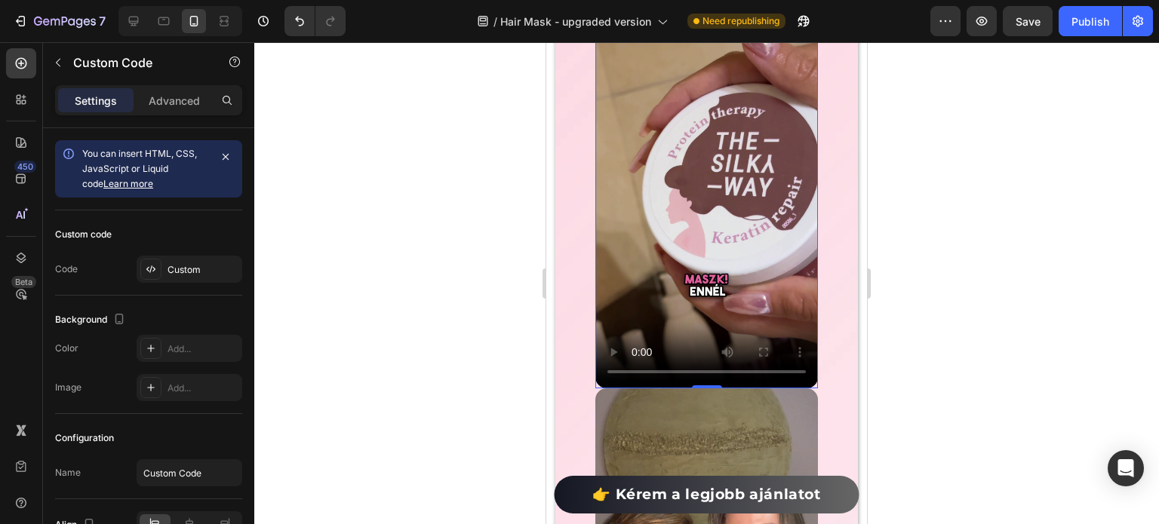
scroll to position [3687, 0]
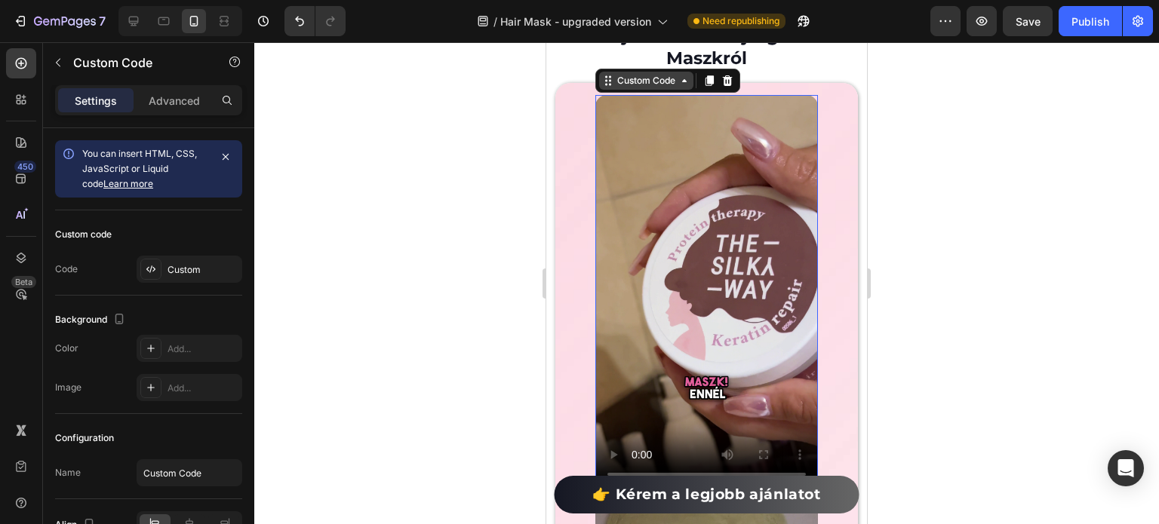
click at [619, 83] on div "Custom Code" at bounding box center [646, 81] width 64 height 14
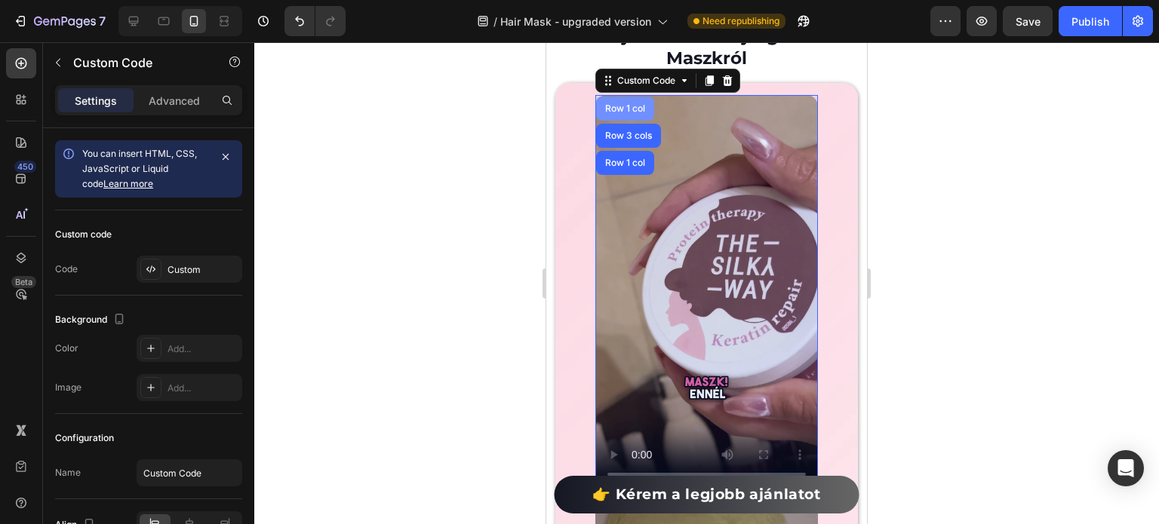
click at [623, 105] on div "Row 1 col" at bounding box center [625, 108] width 46 height 9
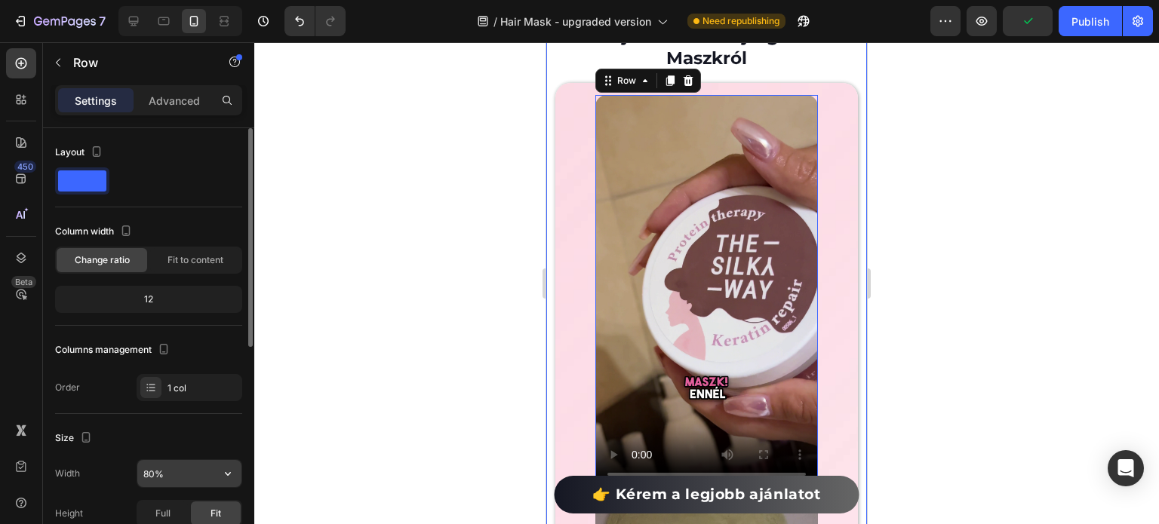
click at [151, 468] on input "80%" at bounding box center [189, 473] width 104 height 27
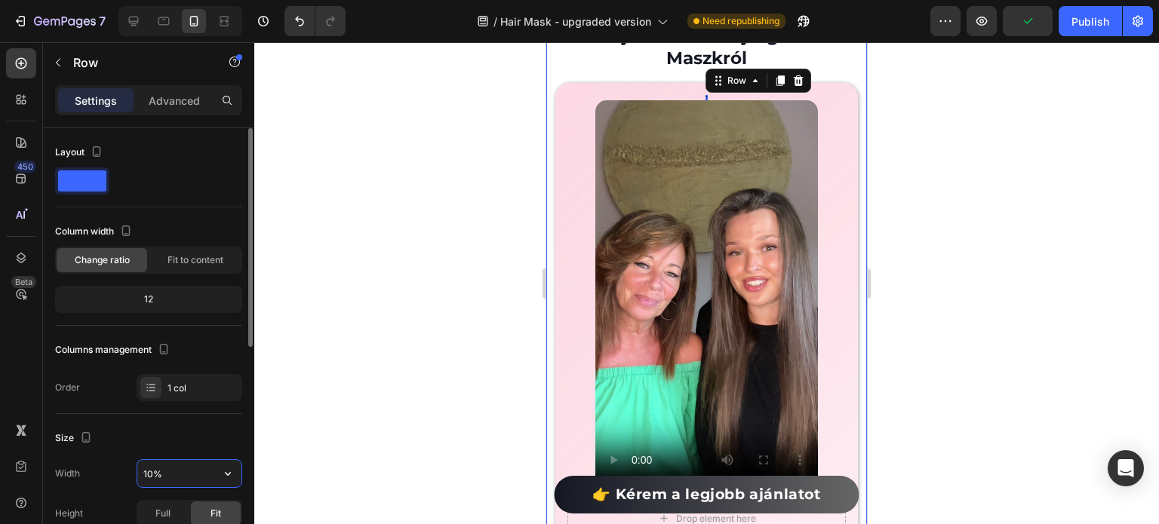
type input "100%"
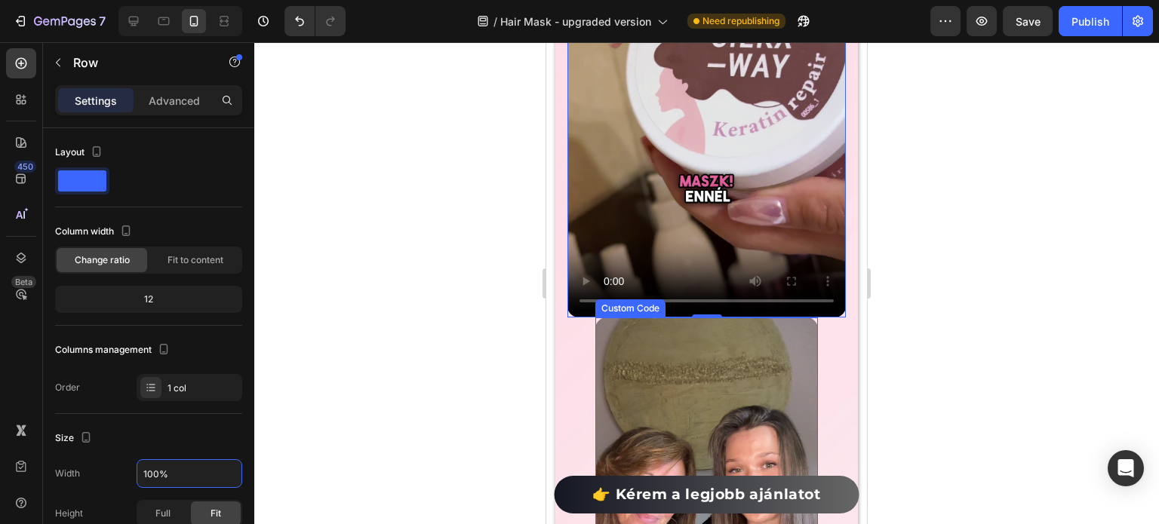
scroll to position [3988, 0]
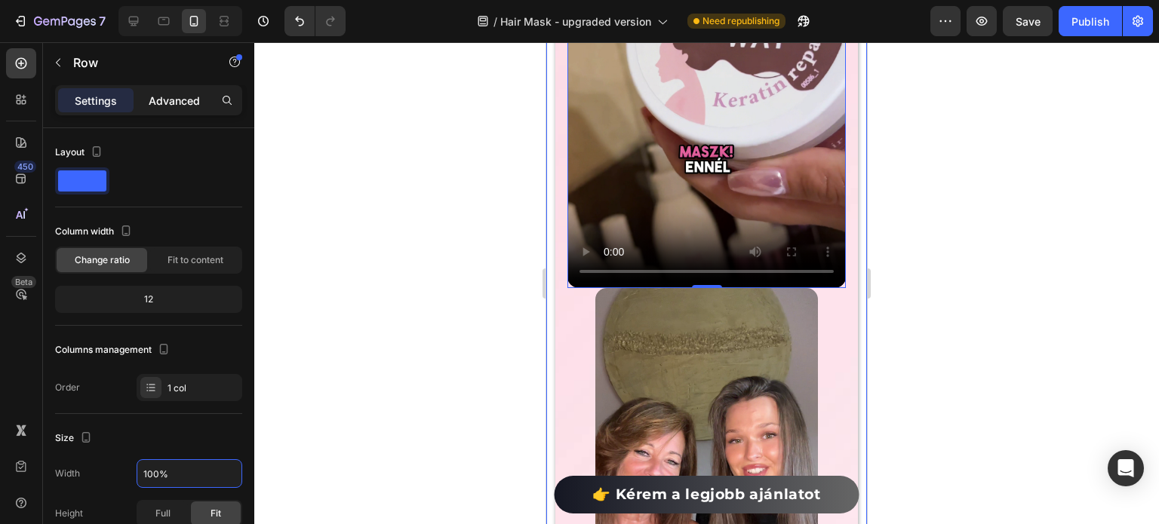
click at [163, 98] on p "Advanced" at bounding box center [174, 101] width 51 height 16
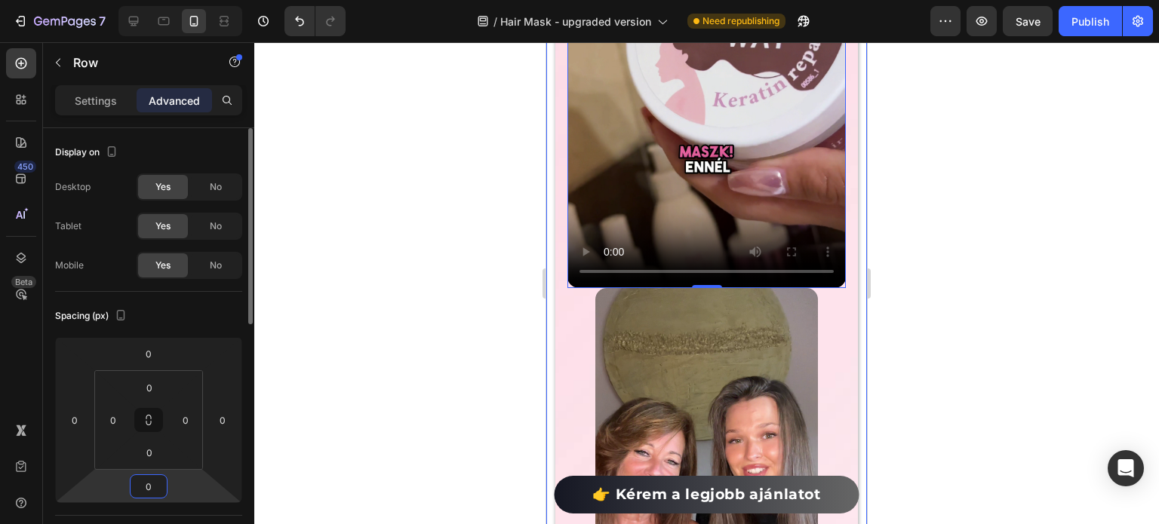
click at [146, 484] on input "0" at bounding box center [149, 486] width 30 height 23
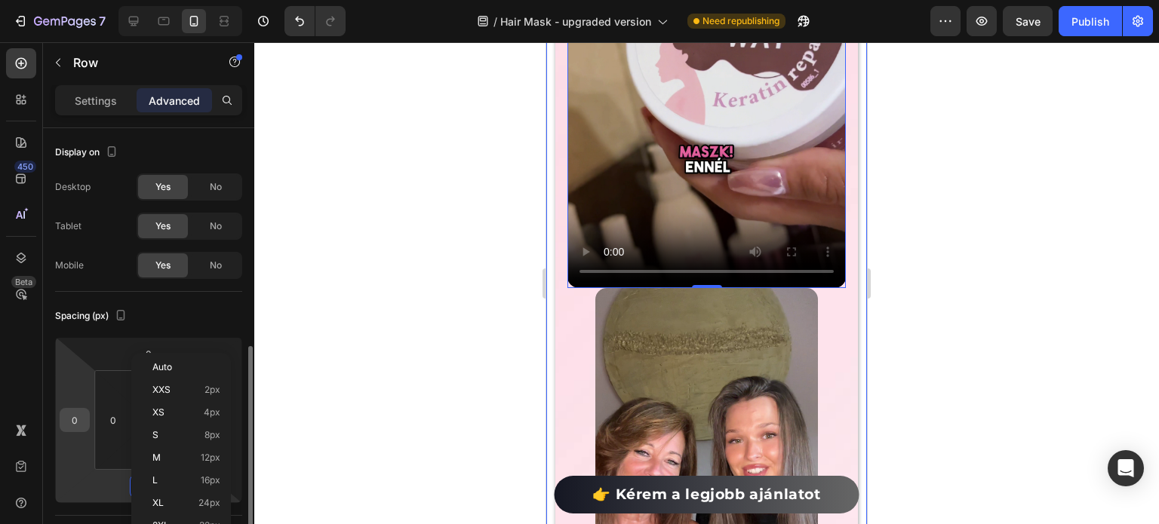
scroll to position [226, 0]
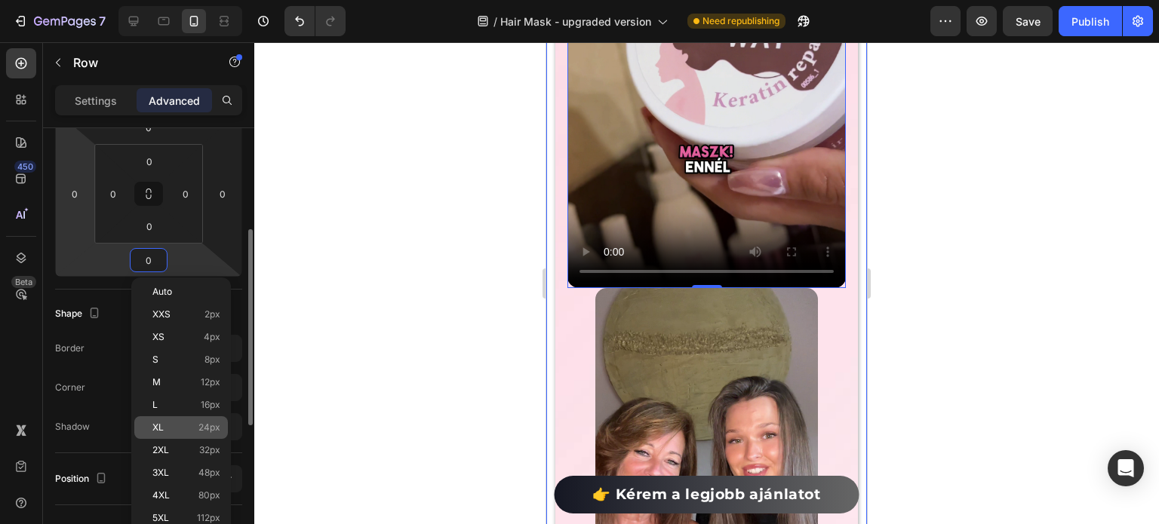
click at [192, 421] on div "XL 24px" at bounding box center [181, 428] width 94 height 23
type input "24"
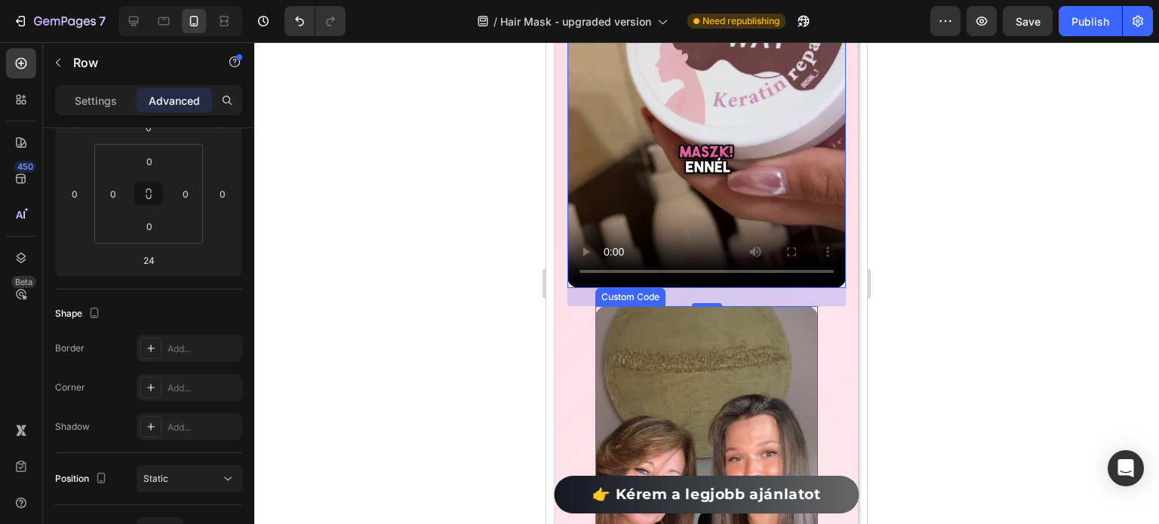
click at [601, 306] on video at bounding box center [706, 504] width 223 height 396
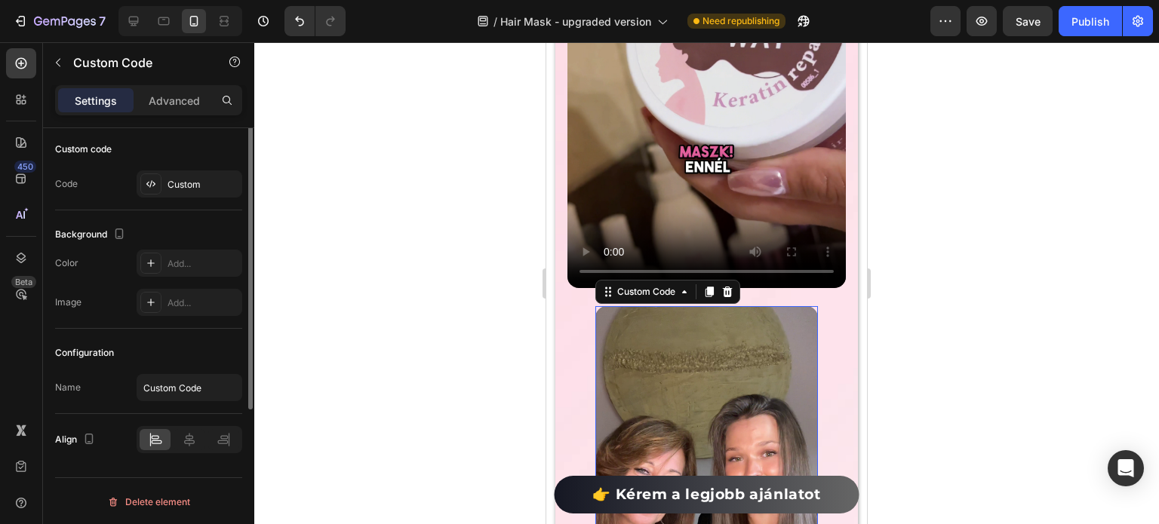
scroll to position [0, 0]
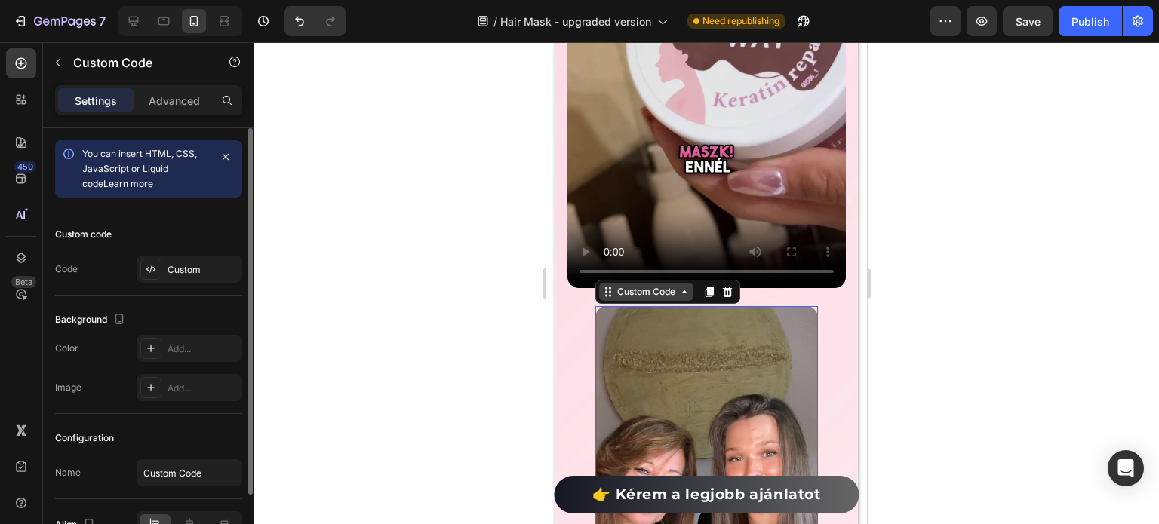
click at [619, 285] on div "Custom Code" at bounding box center [646, 292] width 64 height 14
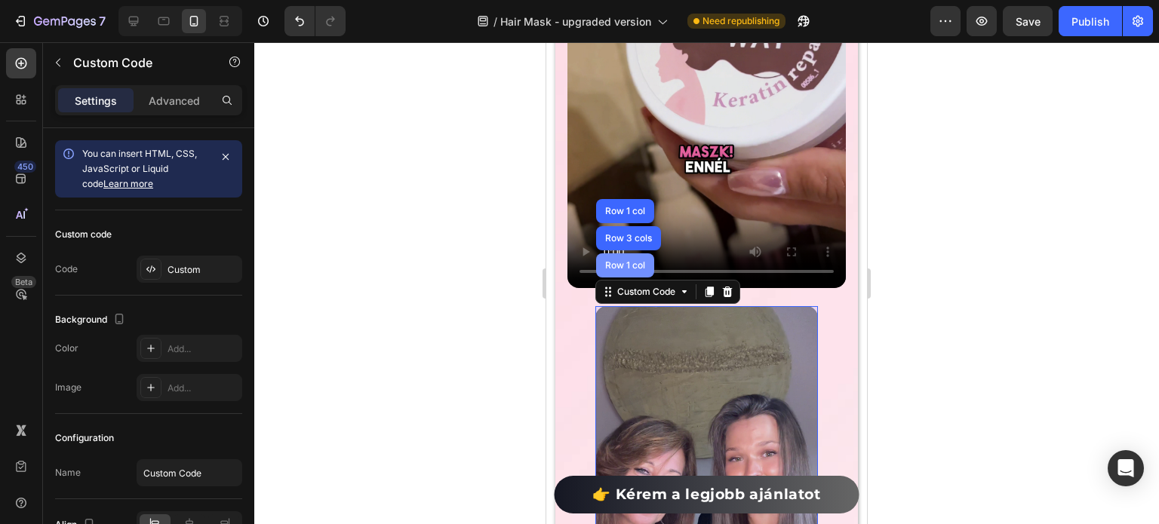
click at [623, 254] on div "Row 1 col" at bounding box center [625, 266] width 58 height 24
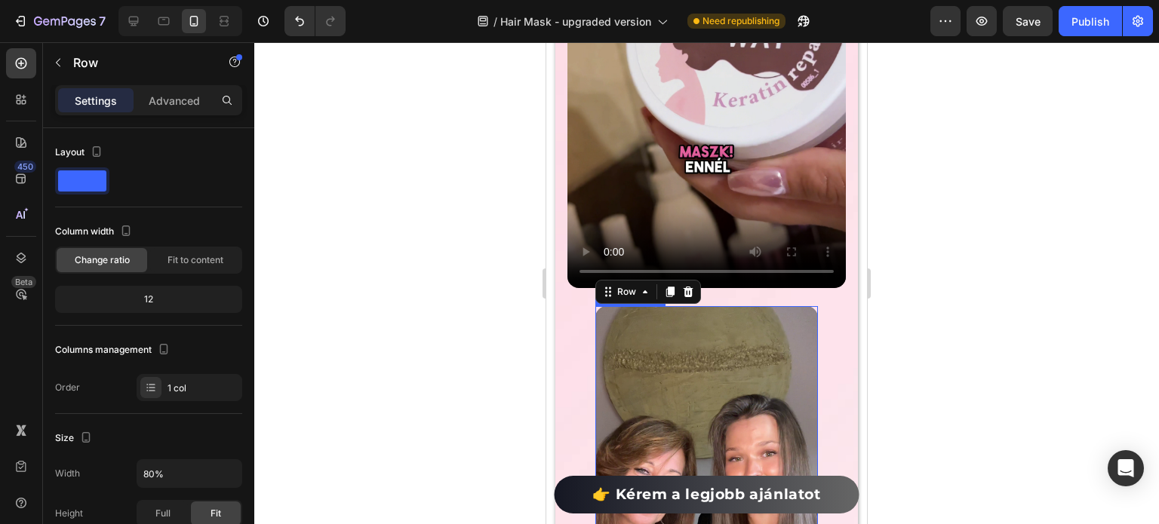
click at [643, 343] on video at bounding box center [706, 504] width 223 height 396
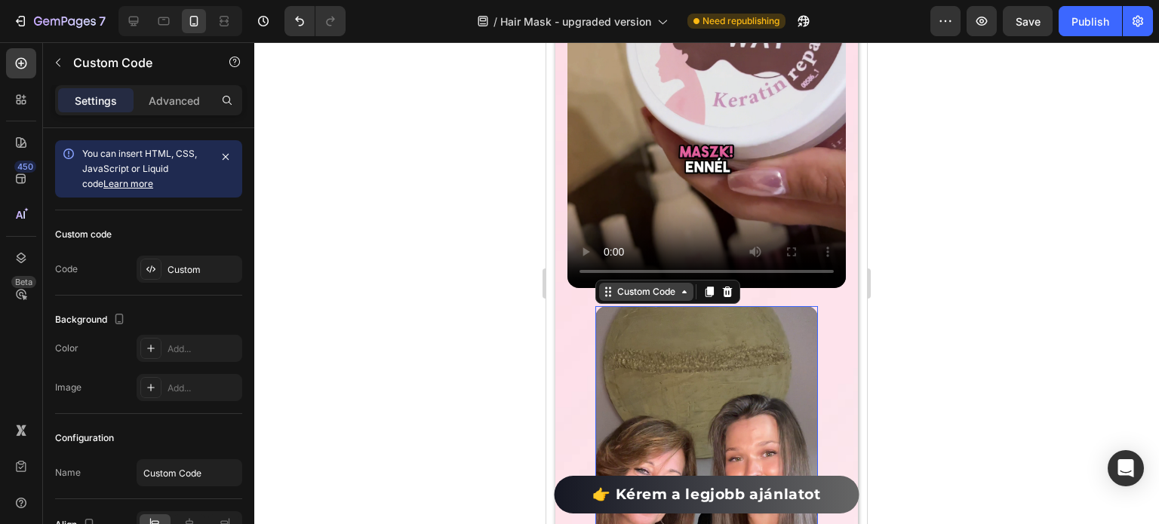
click at [616, 285] on div "Custom Code" at bounding box center [646, 292] width 64 height 14
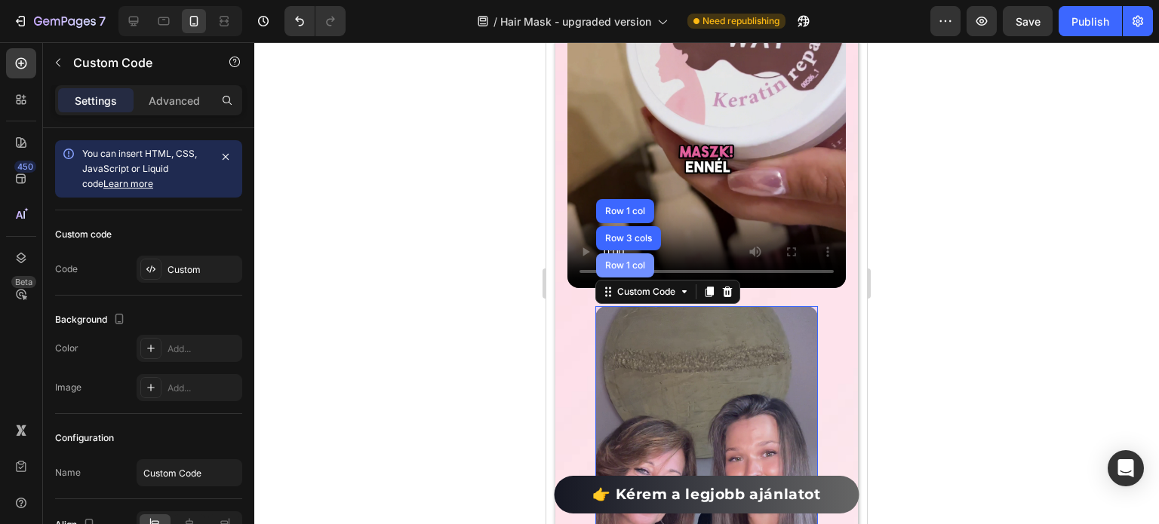
click at [616, 254] on div "Row 1 col" at bounding box center [625, 266] width 58 height 24
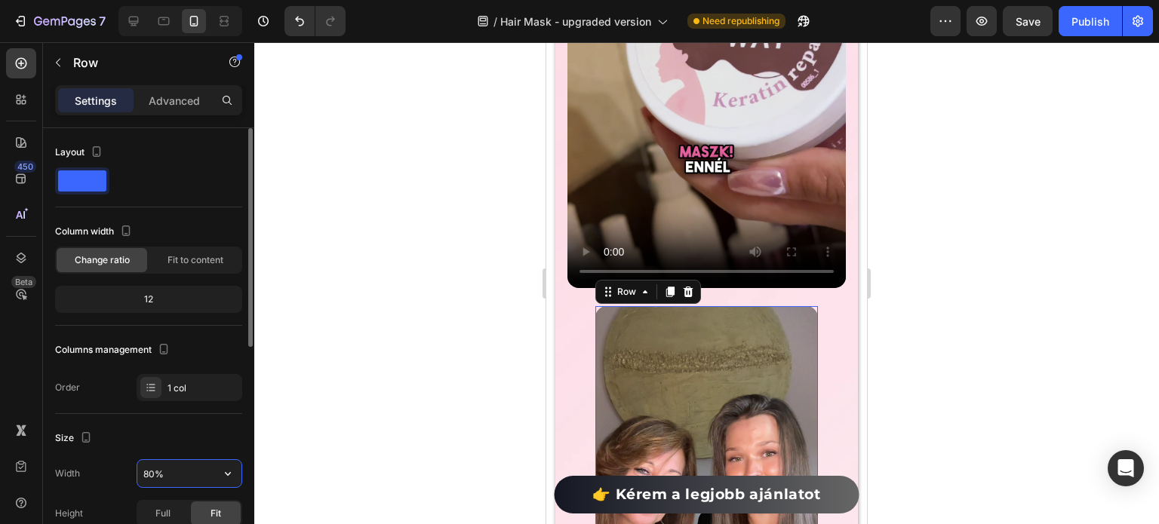
click at [143, 480] on input "80%" at bounding box center [189, 473] width 104 height 27
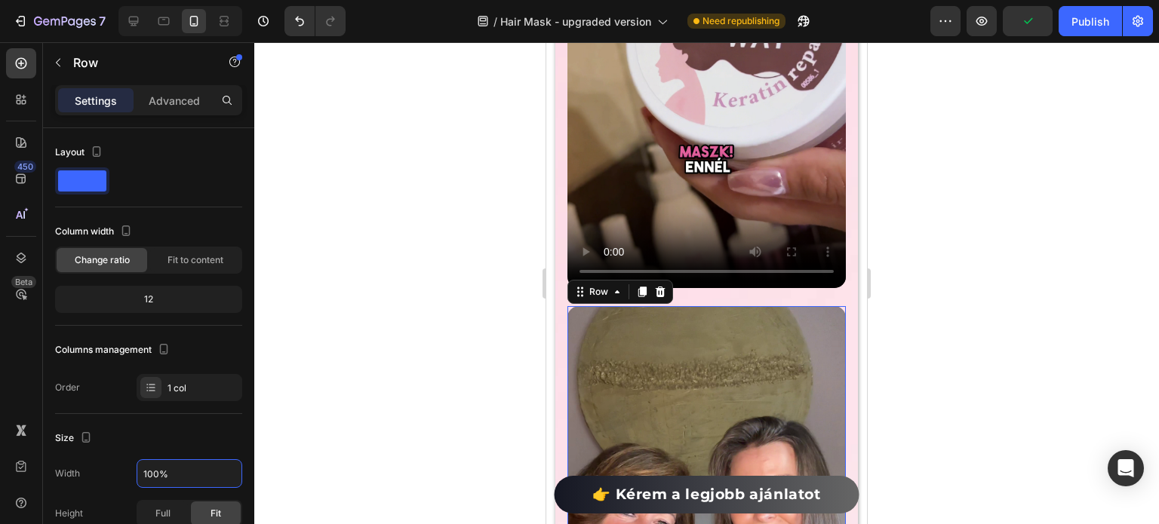
type input "100%"
click at [159, 115] on div "Settings Advanced" at bounding box center [148, 100] width 187 height 30
click at [159, 113] on div "Settings Advanced" at bounding box center [148, 100] width 187 height 30
click at [159, 105] on p "Advanced" at bounding box center [174, 101] width 51 height 16
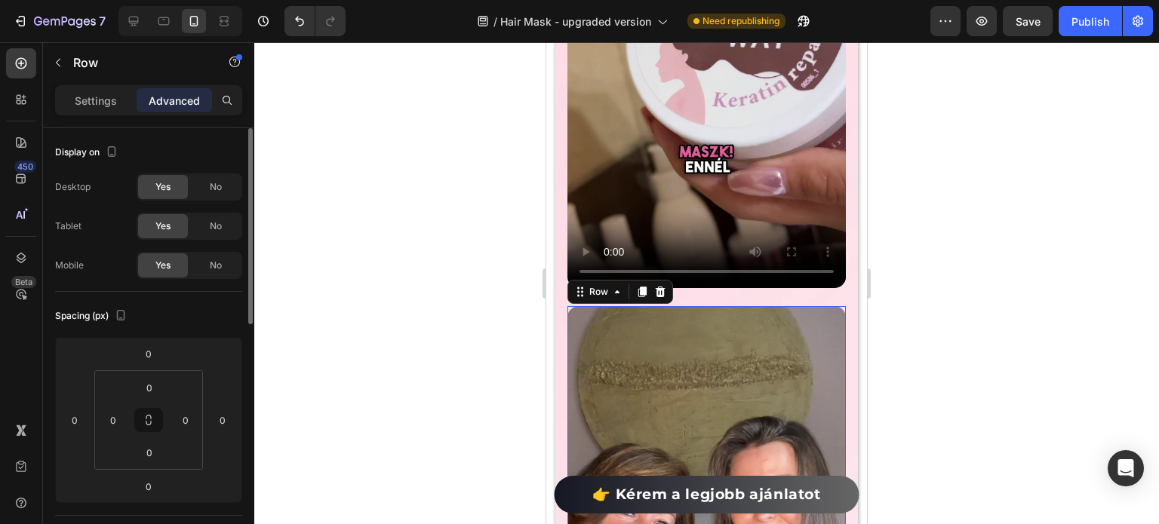
scroll to position [75, 0]
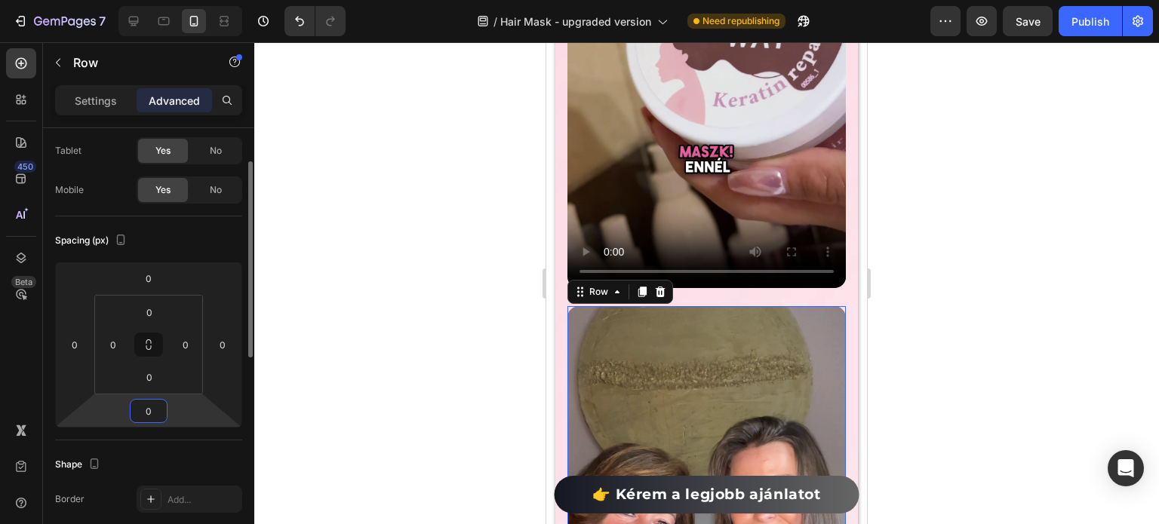
click at [149, 401] on input "0" at bounding box center [149, 411] width 30 height 23
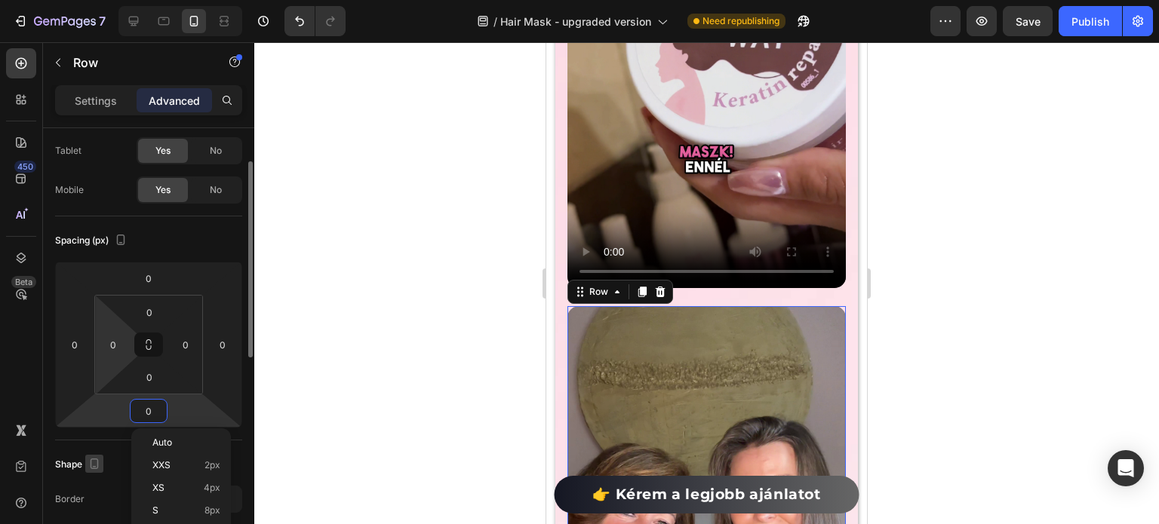
scroll to position [151, 0]
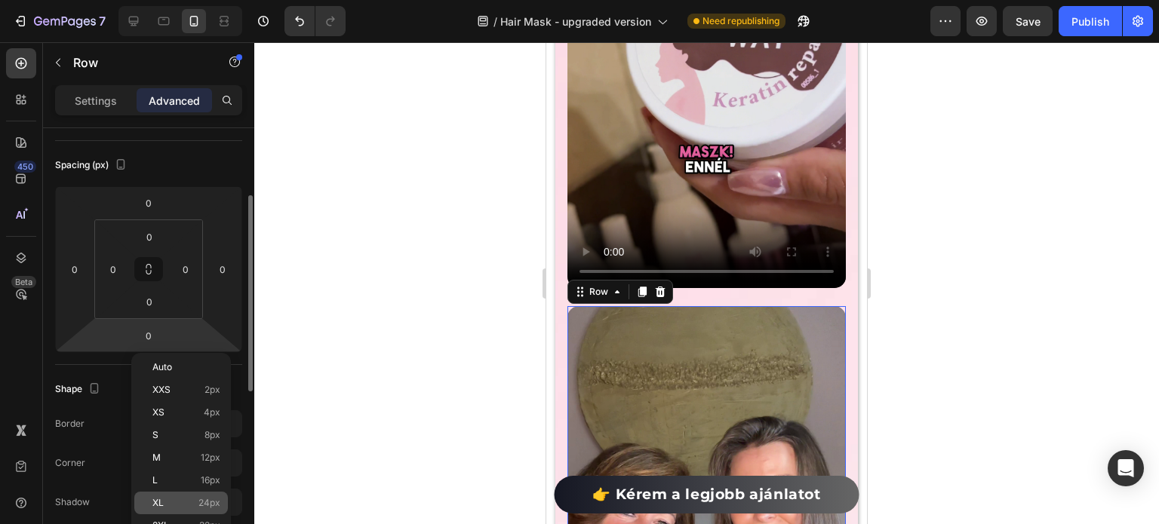
click at [164, 503] on p "XL 24px" at bounding box center [186, 503] width 68 height 11
type input "24"
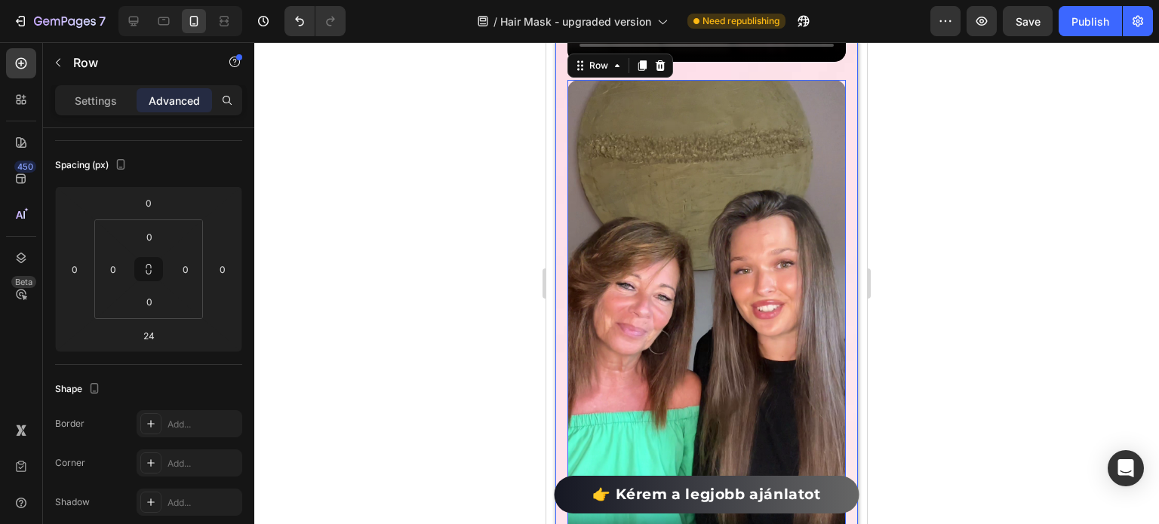
click at [421, 289] on div at bounding box center [706, 283] width 905 height 482
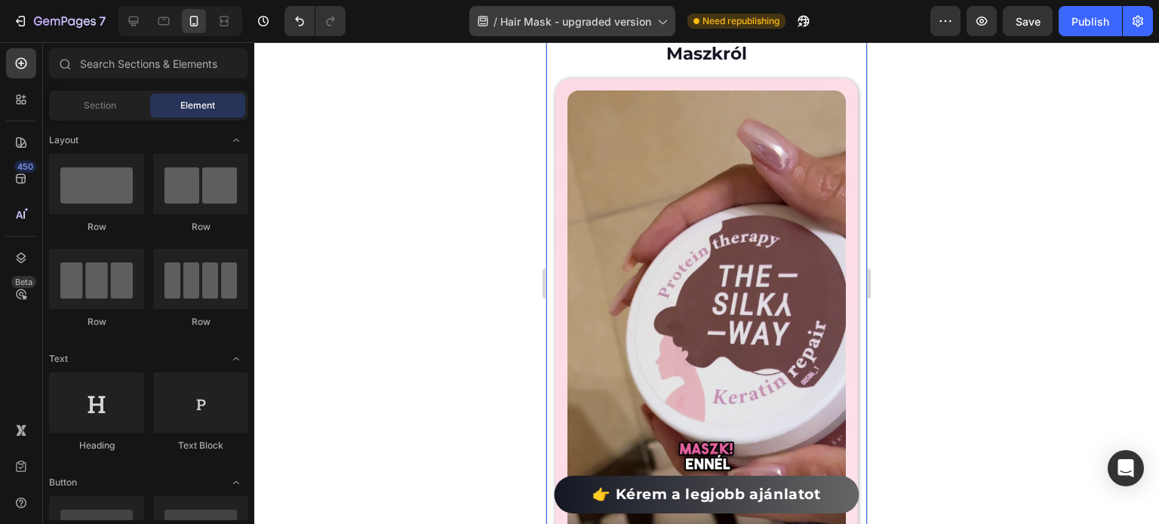
scroll to position [3687, 0]
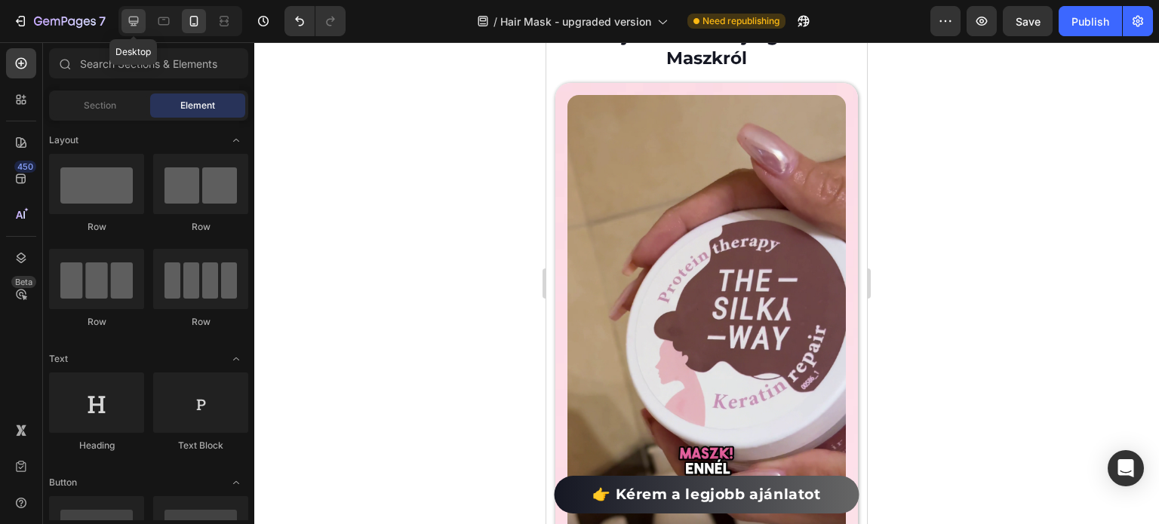
drag, startPoint x: 128, startPoint y: 14, endPoint x: 595, endPoint y: 143, distance: 485.1
click at [128, 14] on icon at bounding box center [133, 21] width 15 height 15
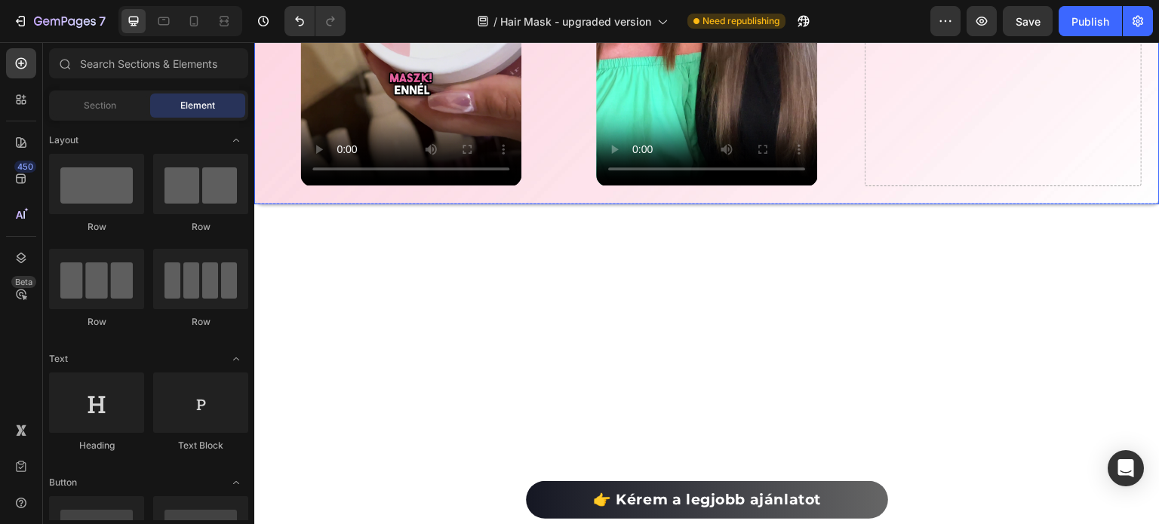
scroll to position [3662, 0]
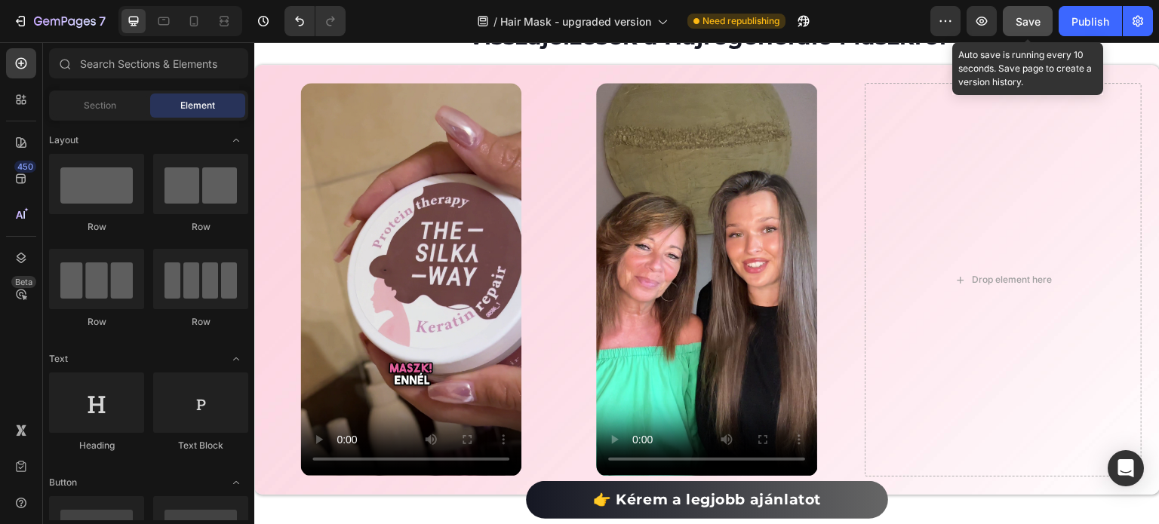
click at [1029, 22] on span "Save" at bounding box center [1028, 21] width 25 height 13
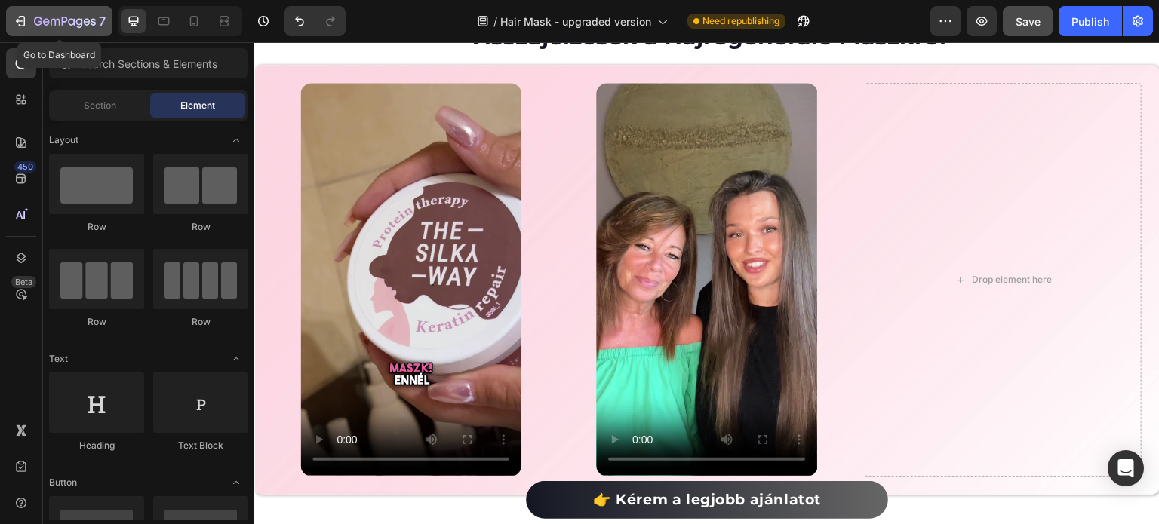
click at [81, 23] on icon "button" at bounding box center [79, 23] width 7 height 10
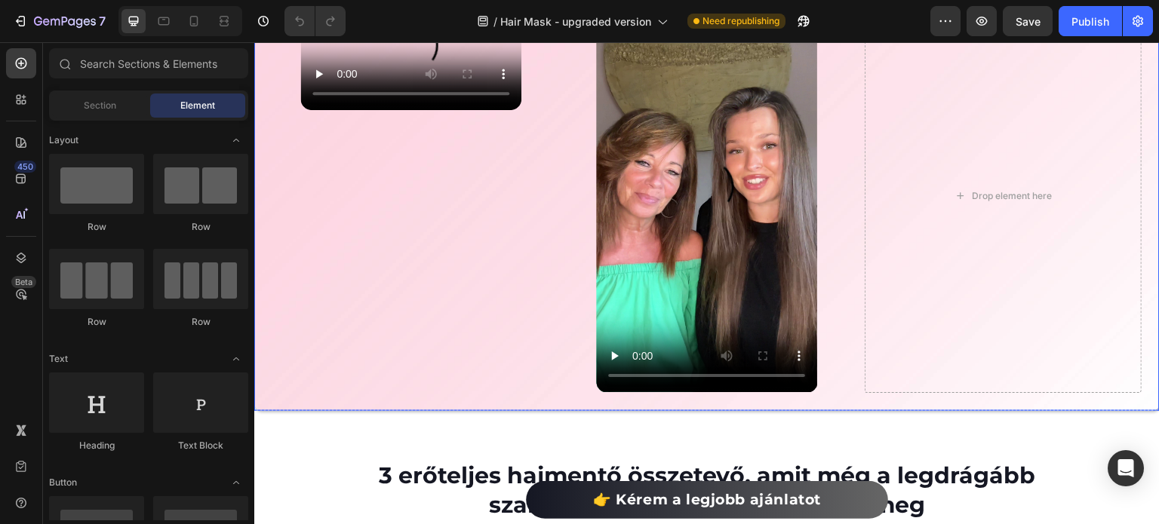
scroll to position [3546, 0]
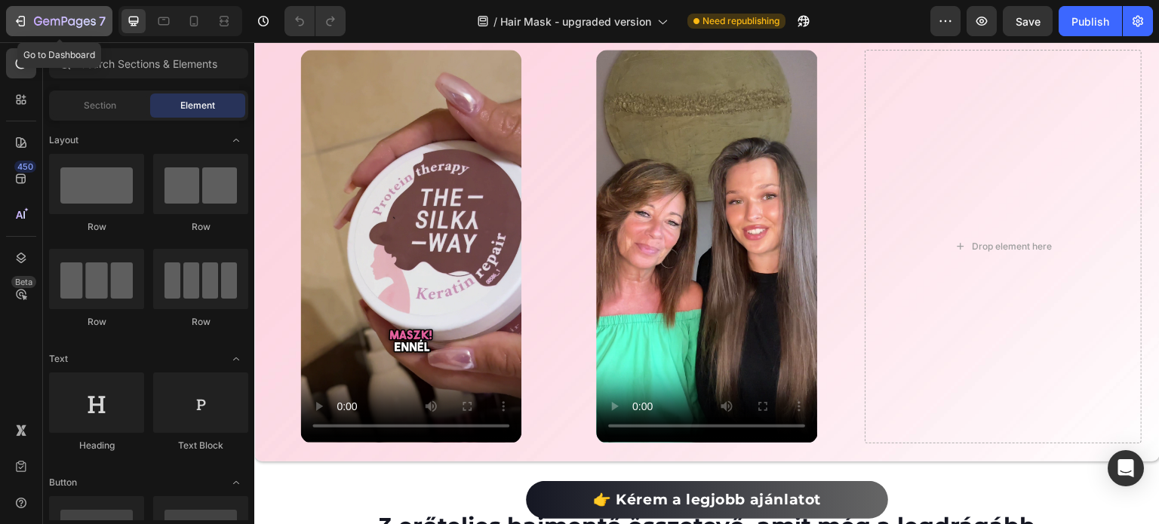
click at [65, 8] on button "7" at bounding box center [59, 21] width 106 height 30
